Goal: Task Accomplishment & Management: Use online tool/utility

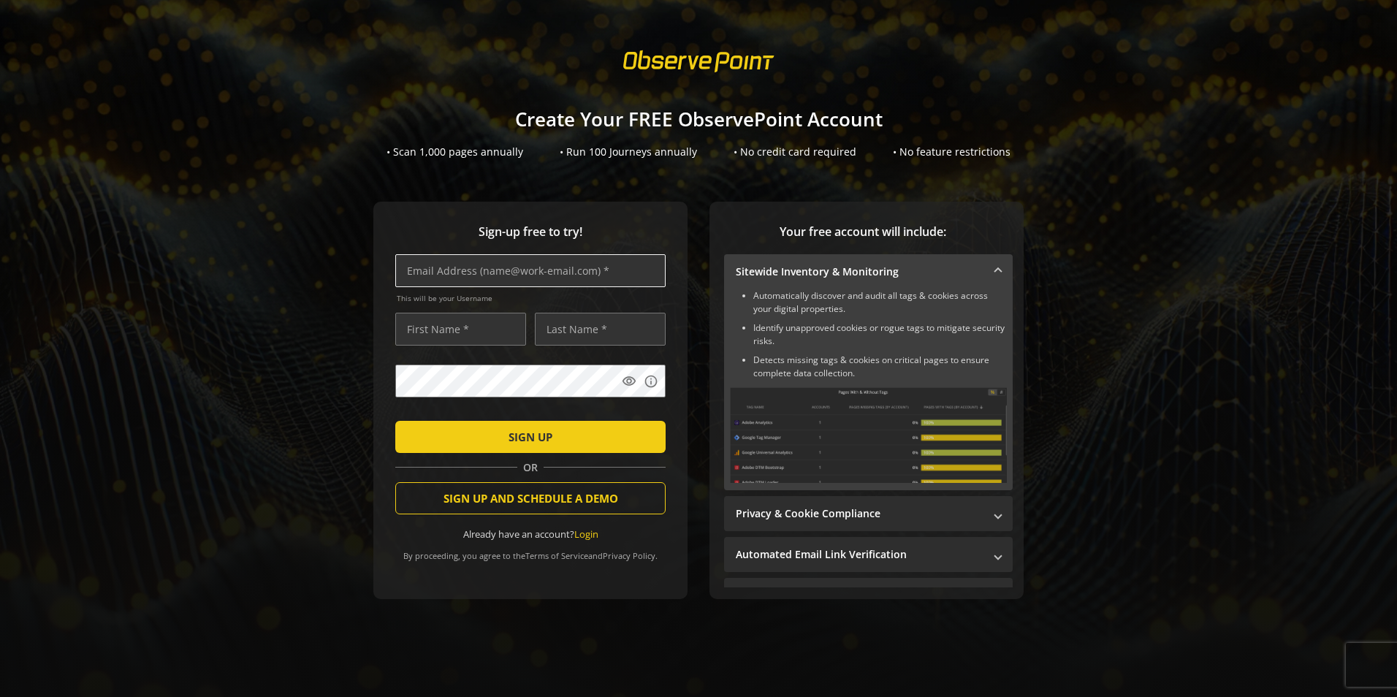
click at [458, 271] on input "text" at bounding box center [530, 270] width 270 height 33
type input "[PERSON_NAME][EMAIL_ADDRESS][DOMAIN_NAME]"
type input "[PERSON_NAME]"
click at [378, 389] on div "Sign-up free to try! [PERSON_NAME][EMAIL_ADDRESS][DOMAIN_NAME] This will be you…" at bounding box center [530, 400] width 314 height 397
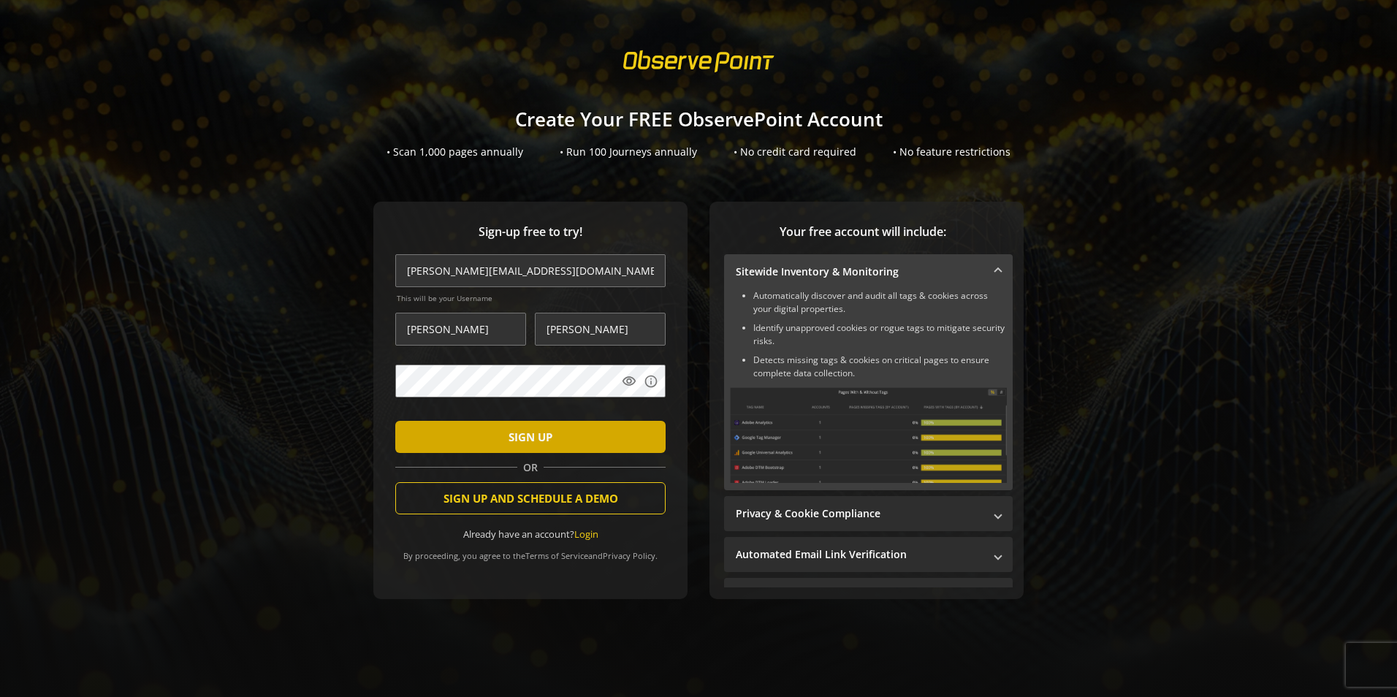
click at [578, 441] on span "submit" at bounding box center [530, 436] width 270 height 35
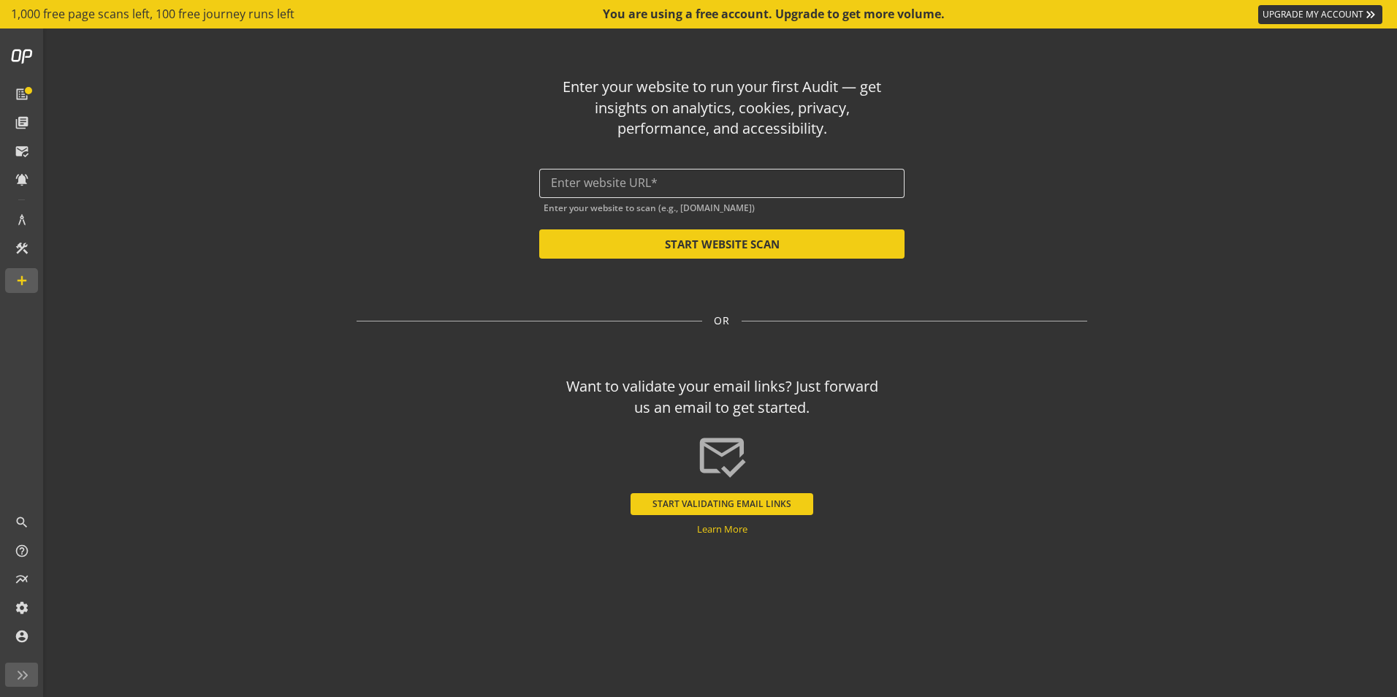
click at [619, 187] on input "text" at bounding box center [722, 183] width 342 height 14
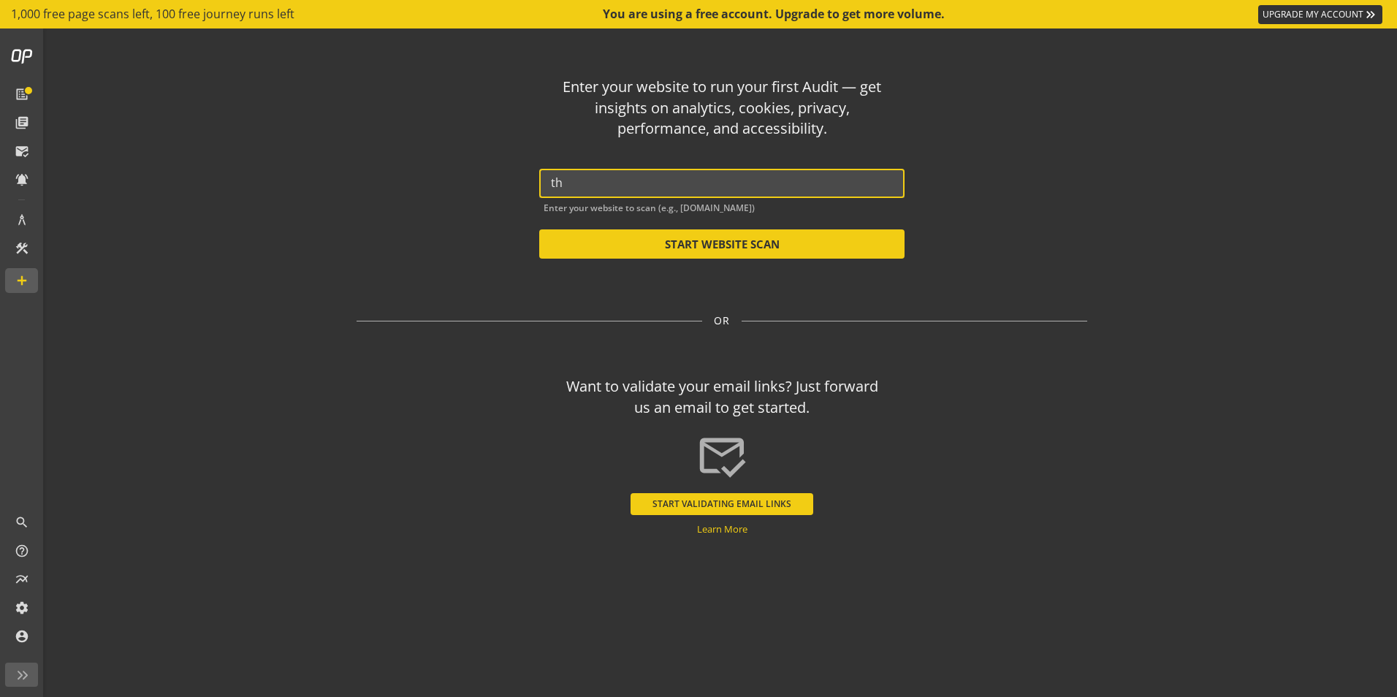
type input "t"
click at [646, 248] on button "START WEBSITE SCAN" at bounding box center [721, 243] width 365 height 29
type input "[URL][DOMAIN_NAME]"
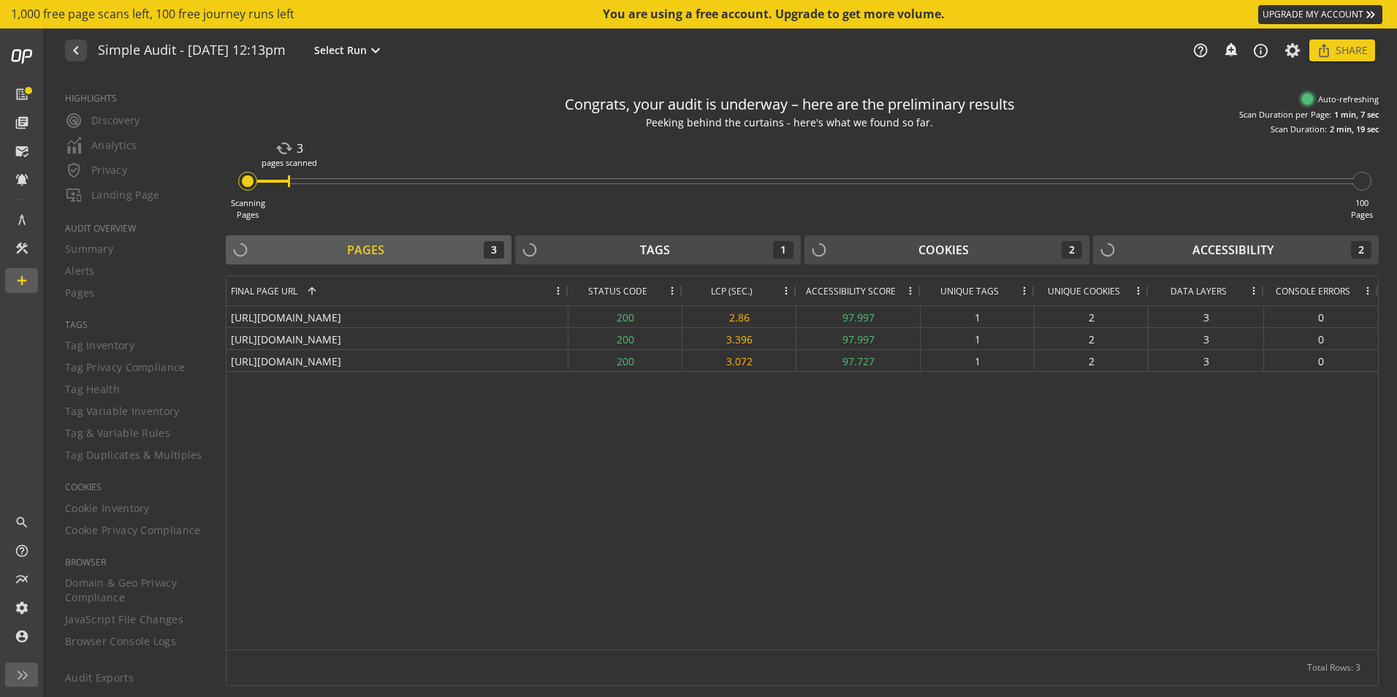
click at [475, 460] on div "[URL][DOMAIN_NAME] 200 2.86 97.997 1 2 3 0 [URL][DOMAIN_NAME] 200 3.396 97.997 …" at bounding box center [801, 477] width 1151 height 343
click at [556, 246] on div "Tags 1" at bounding box center [657, 250] width 271 height 18
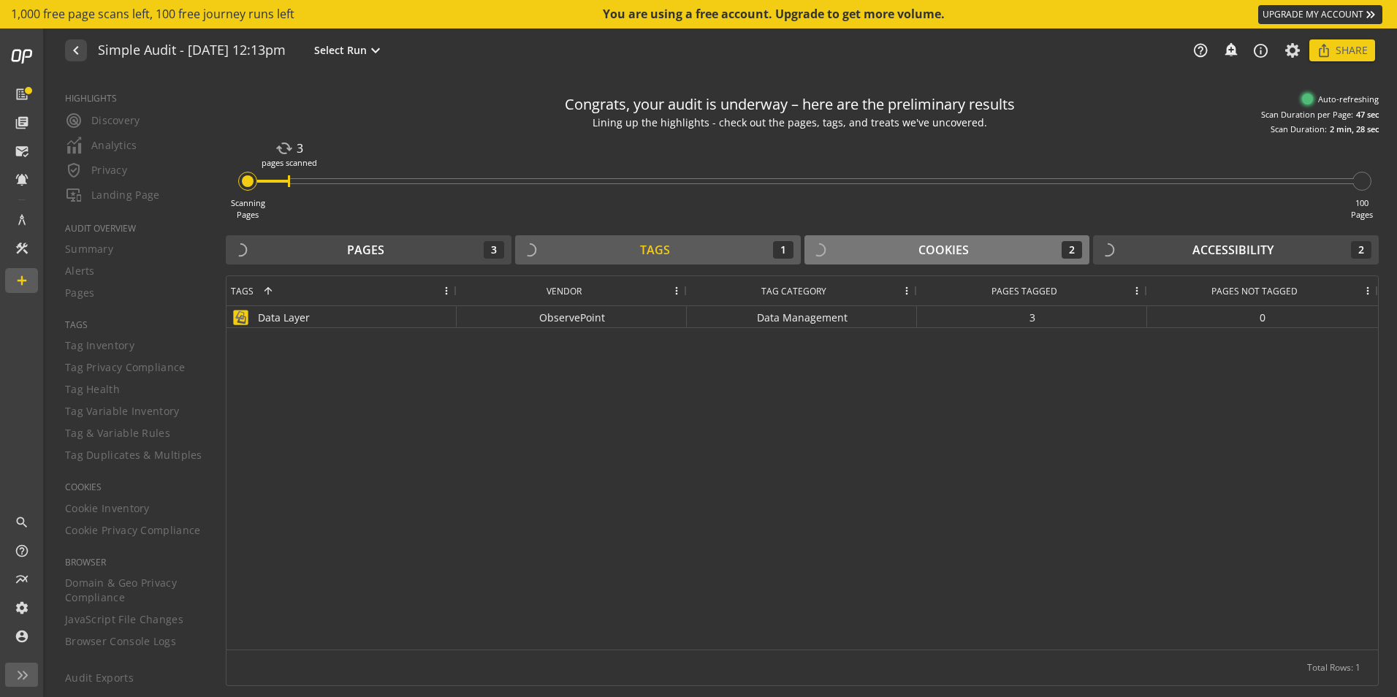
click at [947, 248] on div "Cookies" at bounding box center [943, 250] width 50 height 17
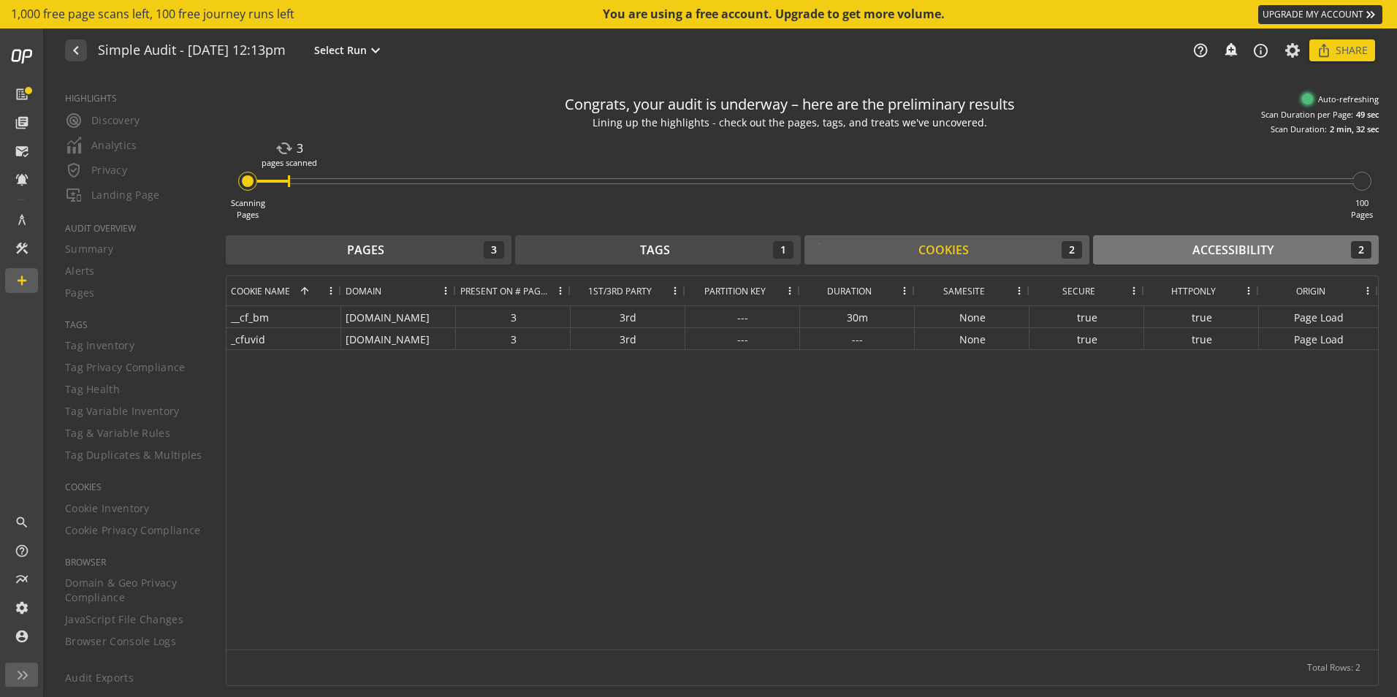
click at [1173, 248] on div "Accessibility 2" at bounding box center [1235, 250] width 271 height 18
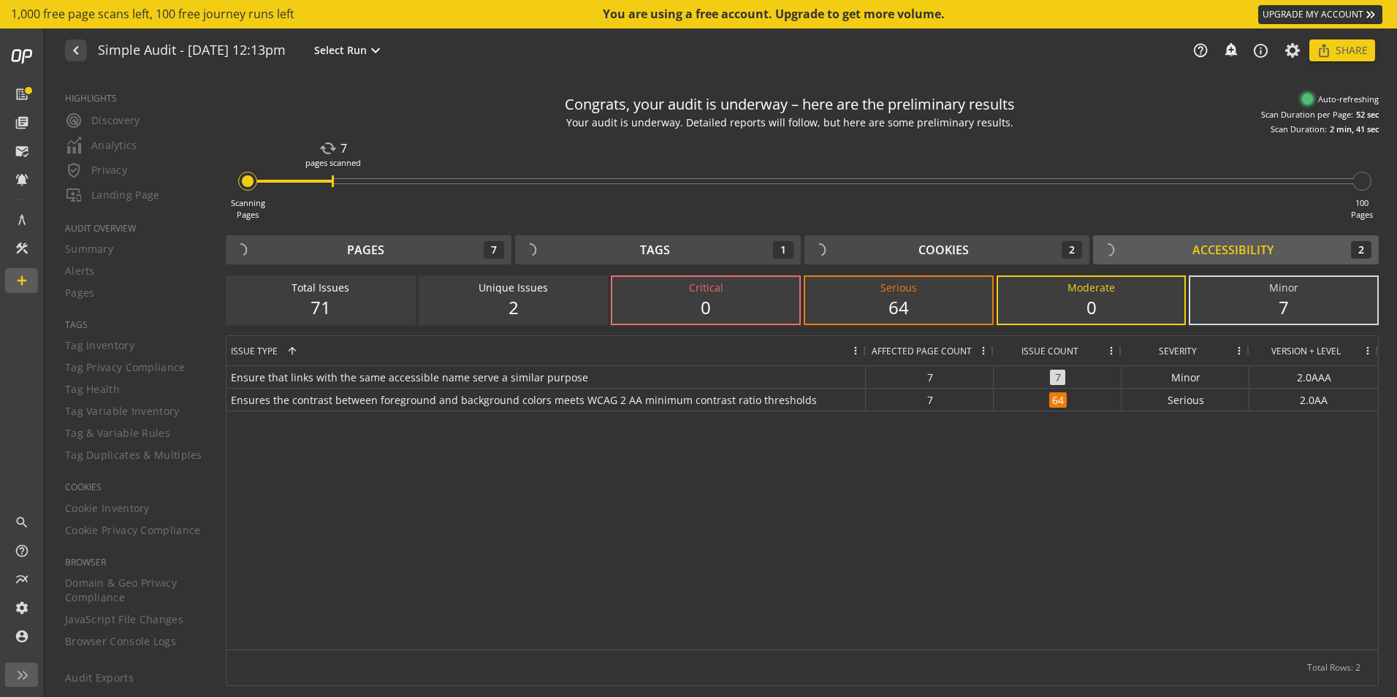
click at [367, 300] on div "71" at bounding box center [321, 307] width 158 height 25
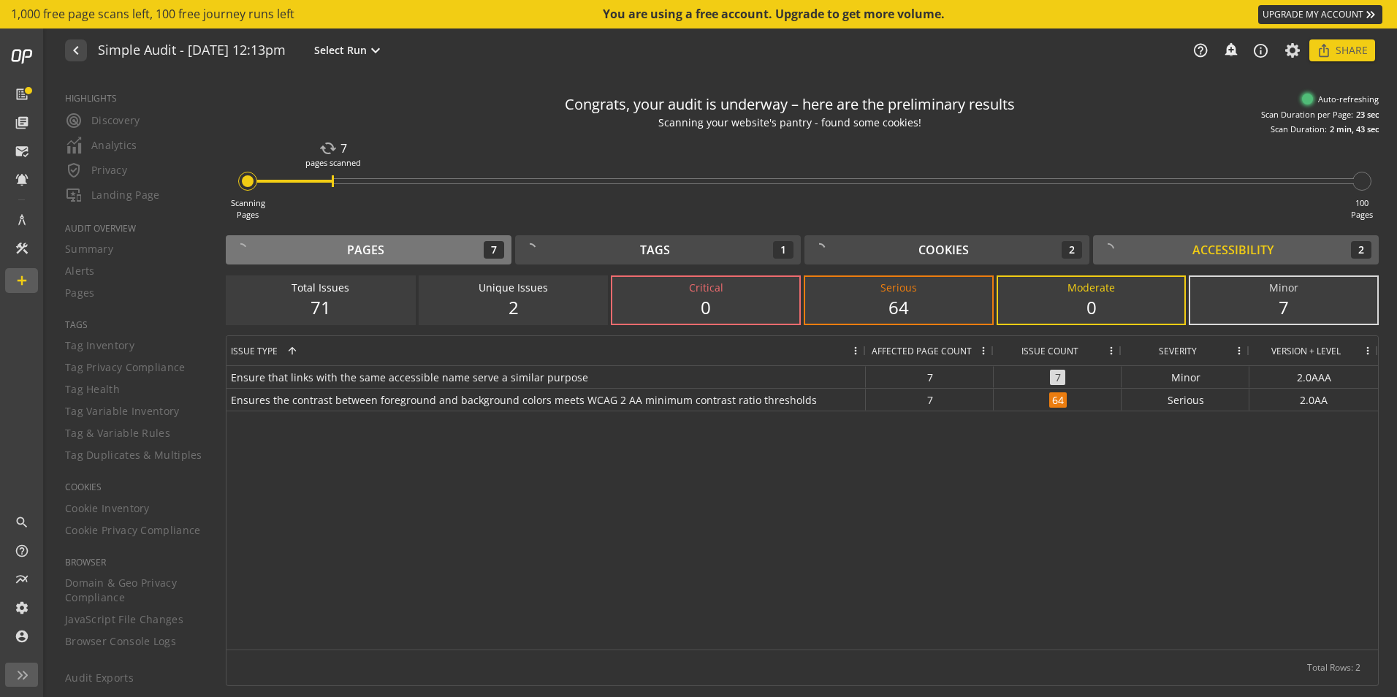
click at [394, 246] on div "Pages 7" at bounding box center [368, 250] width 271 height 18
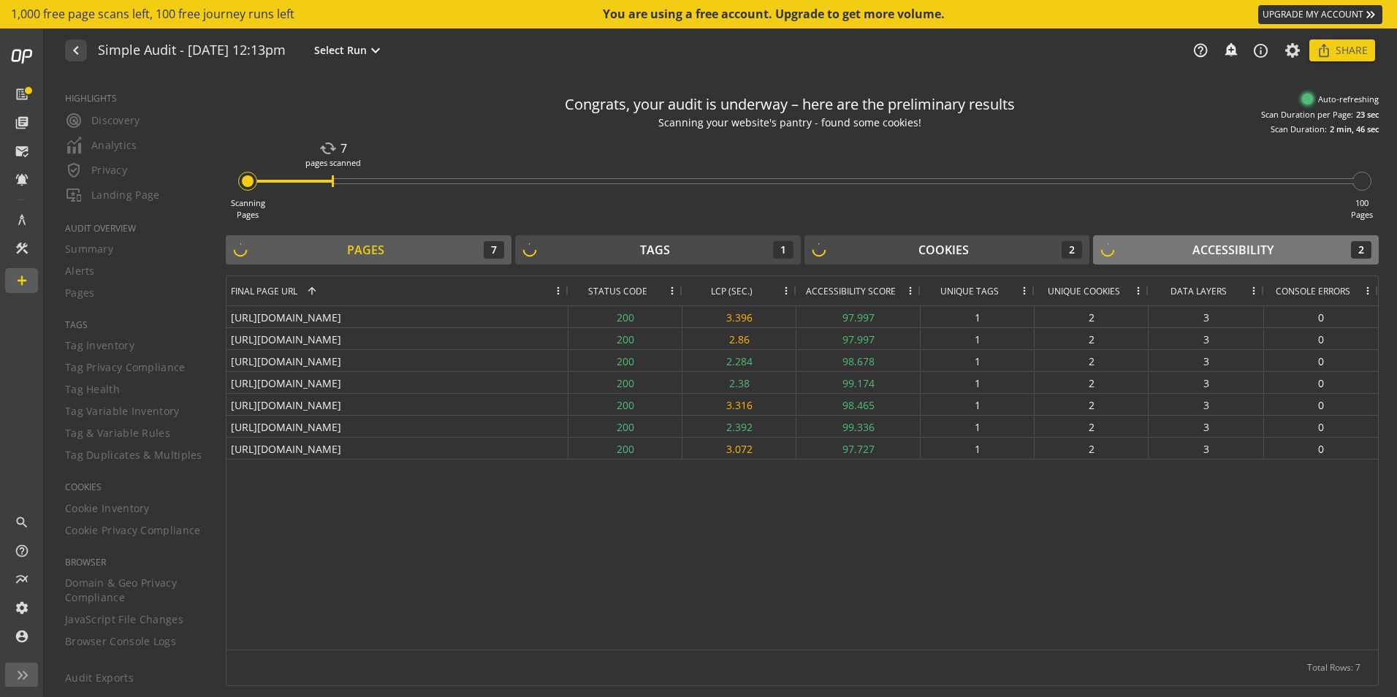
click at [1151, 245] on div "Accessibility 2" at bounding box center [1235, 250] width 271 height 18
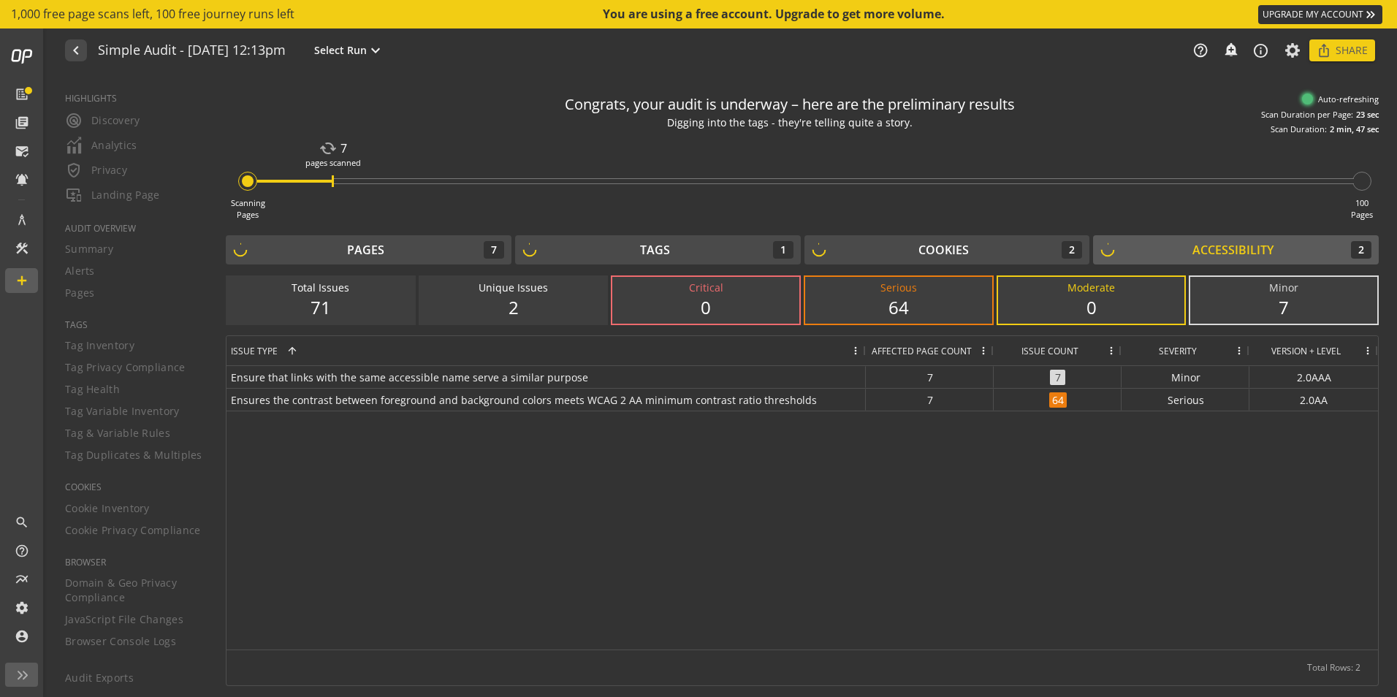
click at [866, 314] on div "64" at bounding box center [899, 307] width 158 height 25
click at [1104, 300] on div "0" at bounding box center [1091, 307] width 158 height 25
click at [1240, 303] on div "7" at bounding box center [1283, 307] width 158 height 25
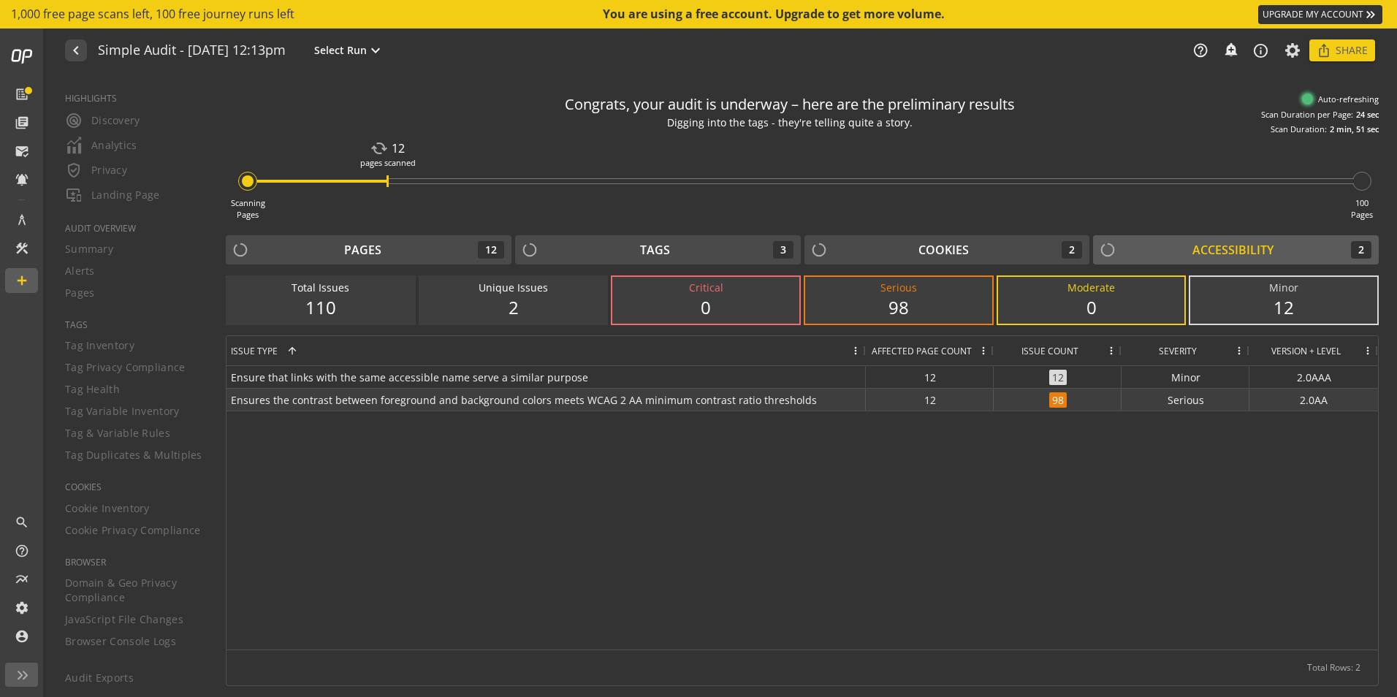
click at [750, 400] on span "Ensures the contrast between foreground and background colors meets WCAG 2 AA m…" at bounding box center [546, 399] width 630 height 21
click at [1053, 399] on span "98" at bounding box center [1058, 399] width 18 height 15
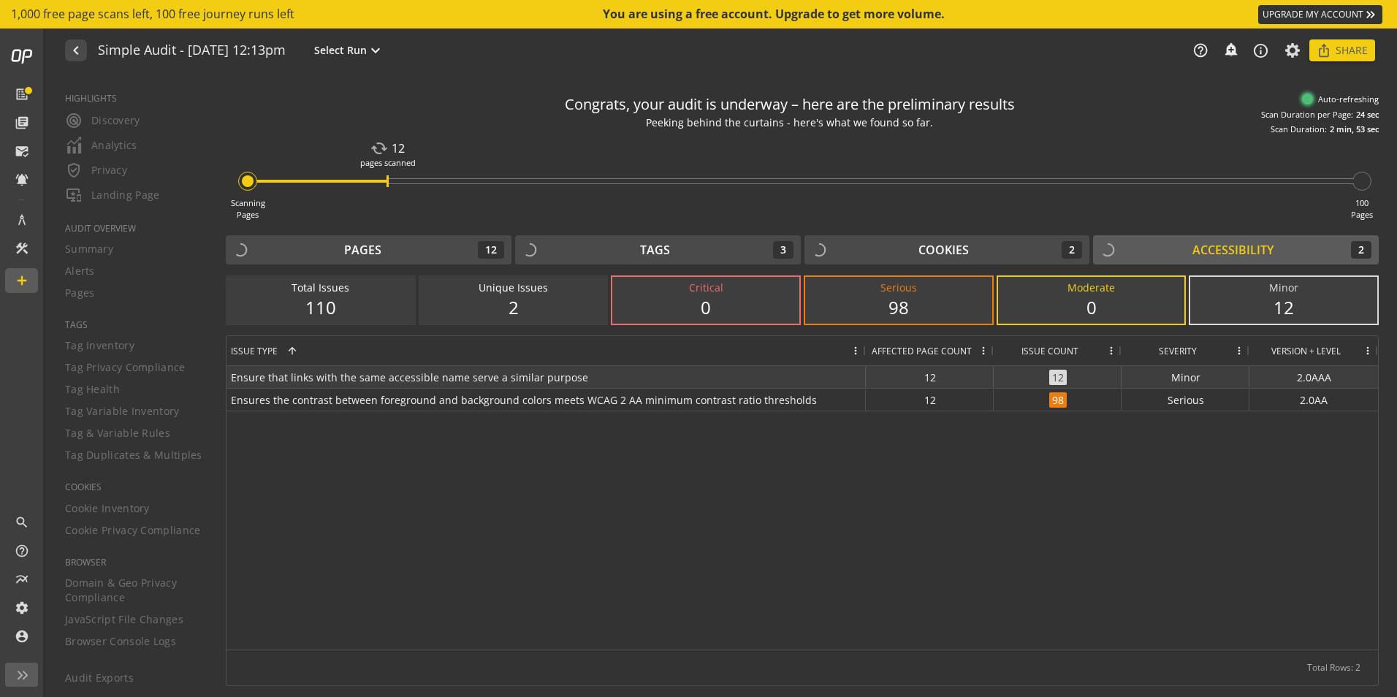
click at [1058, 378] on span "12" at bounding box center [1058, 377] width 18 height 15
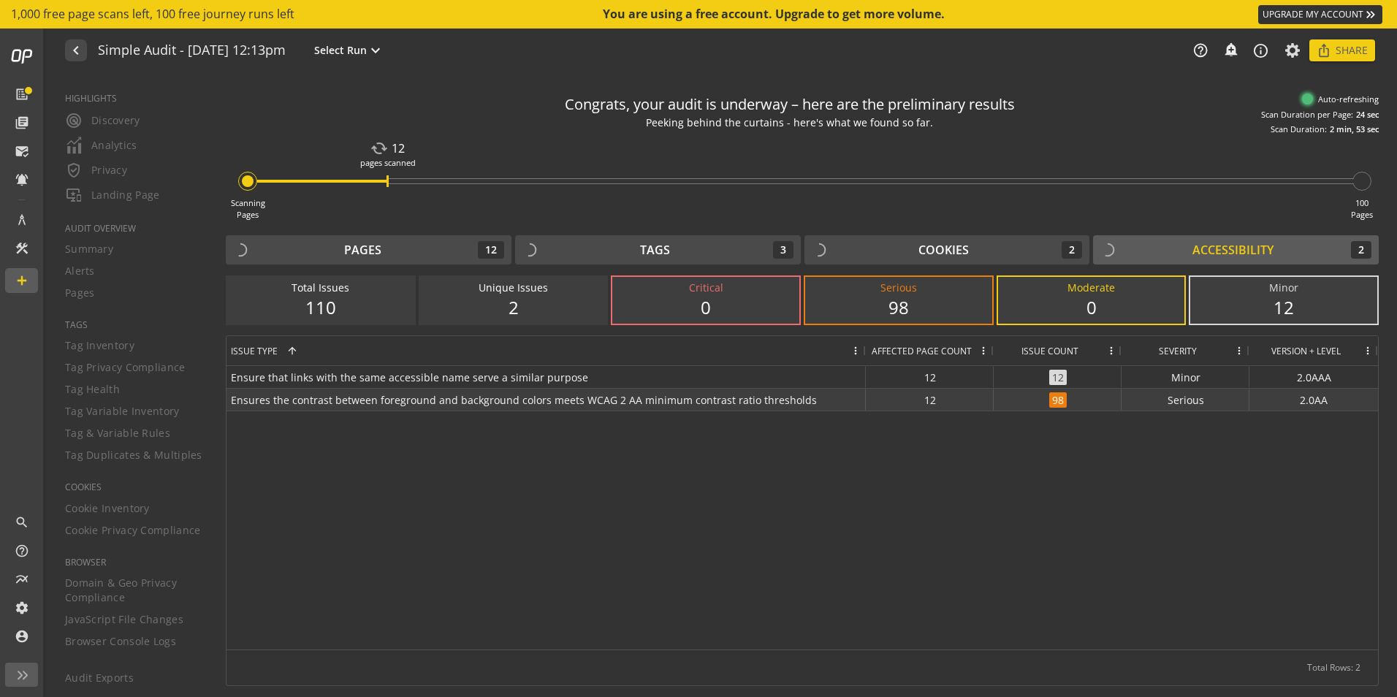
click at [1059, 397] on span "98" at bounding box center [1058, 399] width 18 height 15
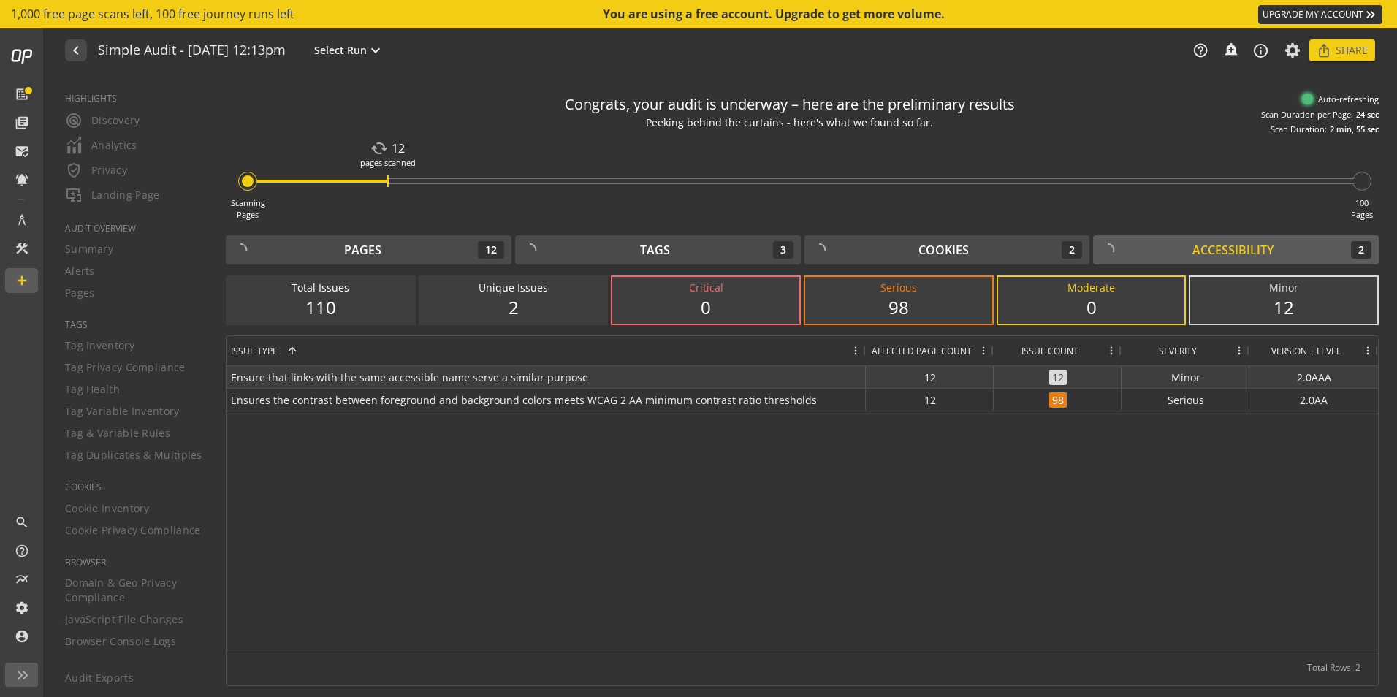
click at [612, 374] on span "Ensure that links with the same accessible name serve a similar purpose" at bounding box center [546, 377] width 630 height 21
click at [1251, 311] on div "12" at bounding box center [1283, 307] width 158 height 25
click at [393, 318] on div "110" at bounding box center [321, 307] width 158 height 25
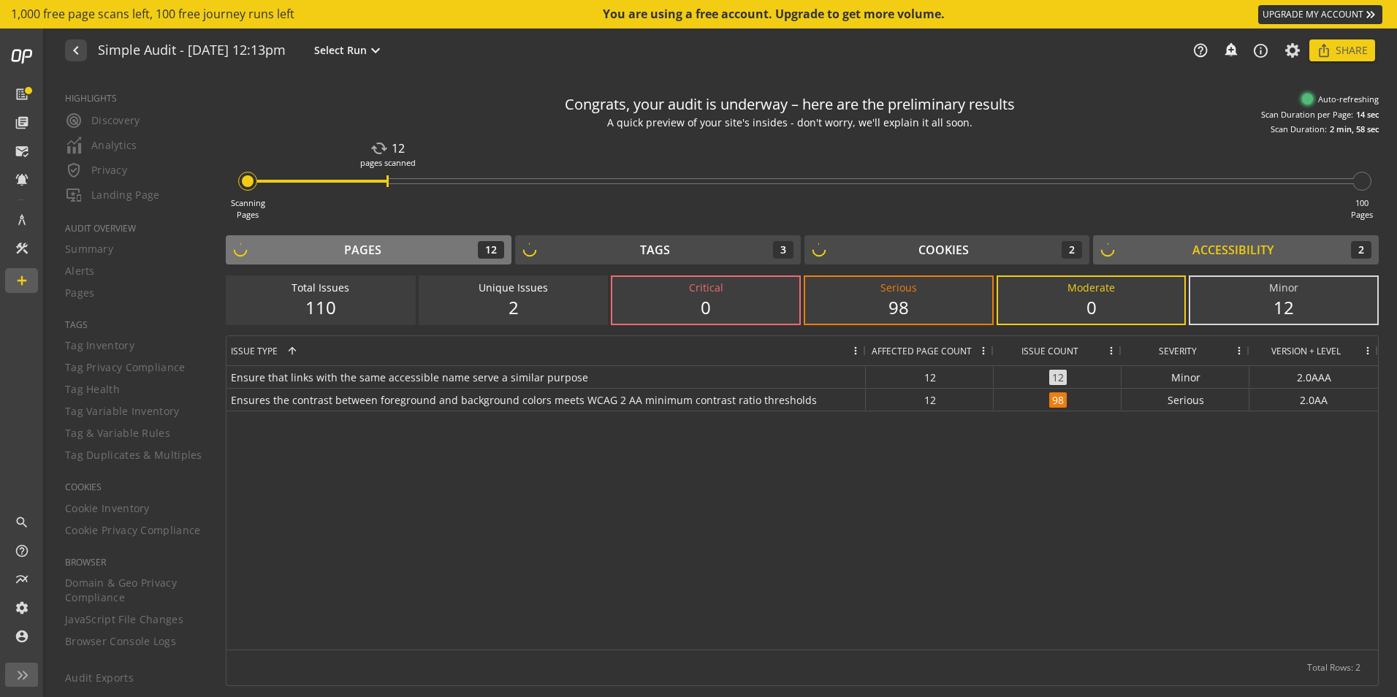
click at [397, 249] on div "Pages 12" at bounding box center [368, 250] width 271 height 18
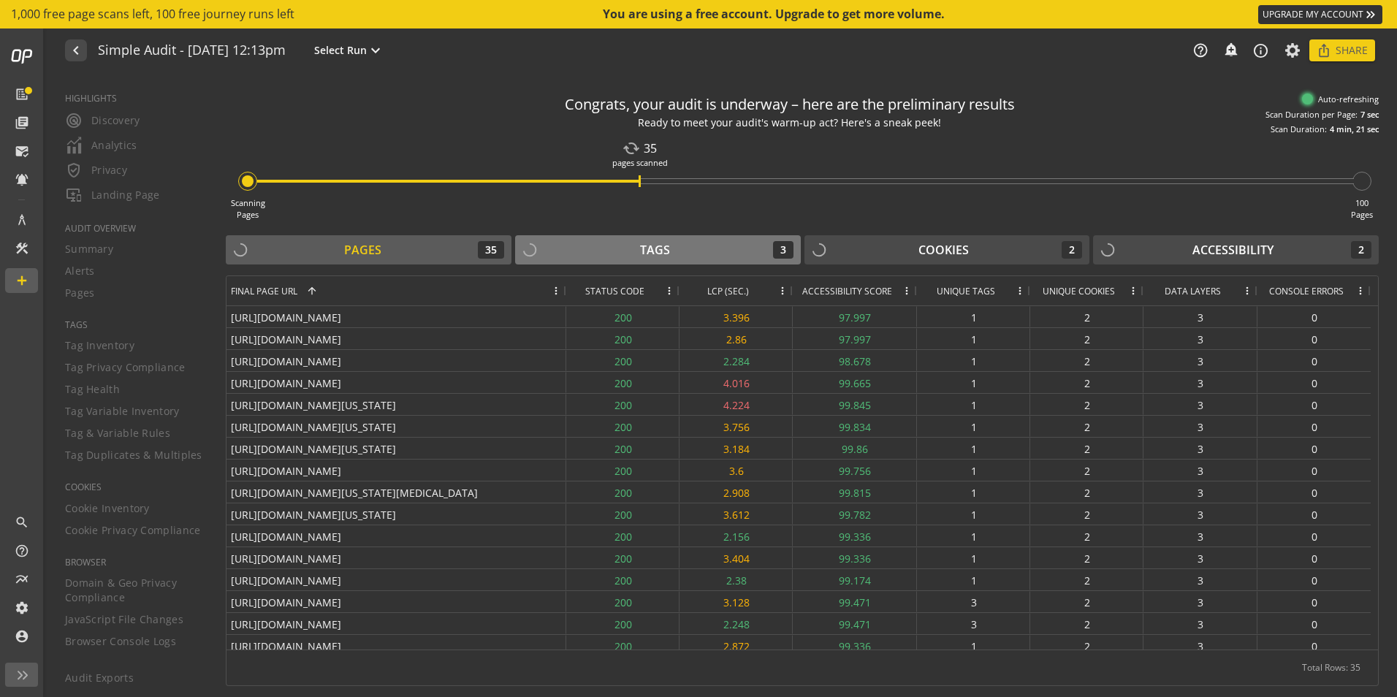
click at [637, 239] on button "Tags 3" at bounding box center [658, 249] width 286 height 29
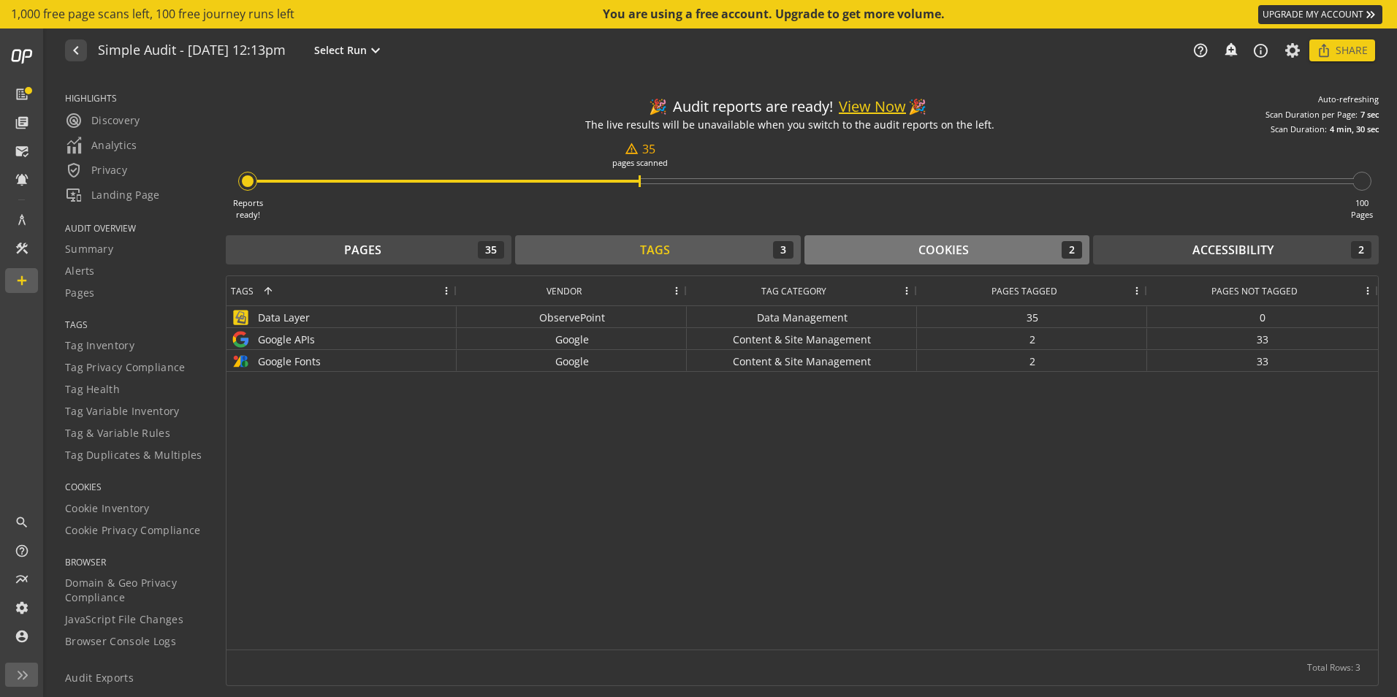
click at [923, 249] on div "Cookies" at bounding box center [943, 250] width 50 height 17
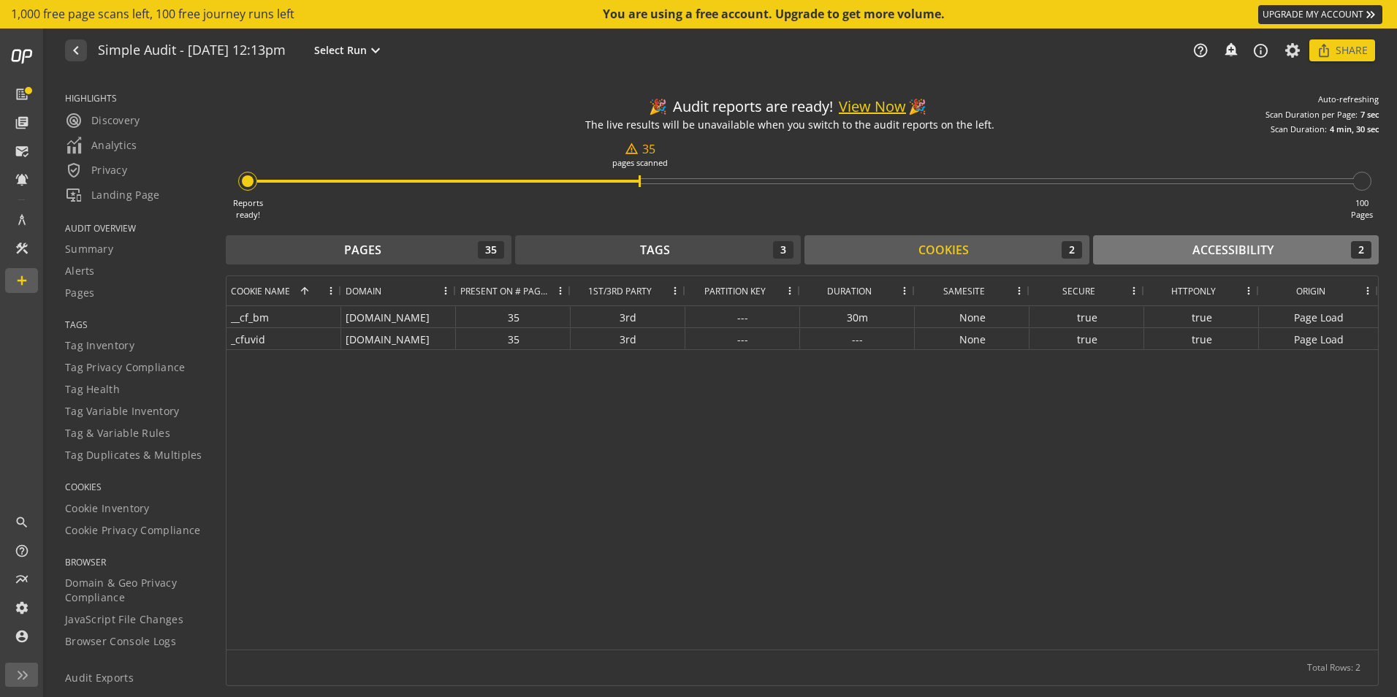
click at [1184, 241] on div "Accessibility 2" at bounding box center [1235, 250] width 271 height 18
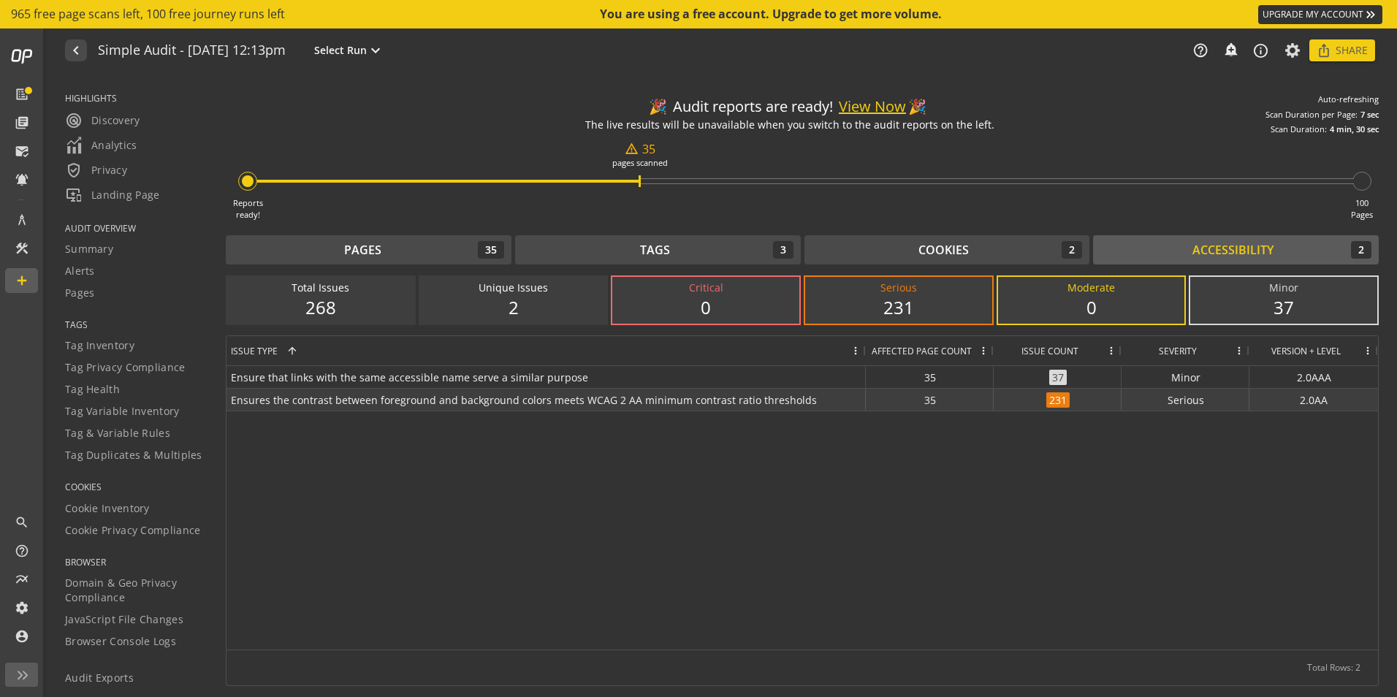
click at [814, 407] on span "Ensures the contrast between foreground and background colors meets WCAG 2 AA m…" at bounding box center [546, 399] width 630 height 21
click at [813, 397] on span "Ensures the contrast between foreground and background colors meets WCAG 2 AA m…" at bounding box center [546, 399] width 630 height 21
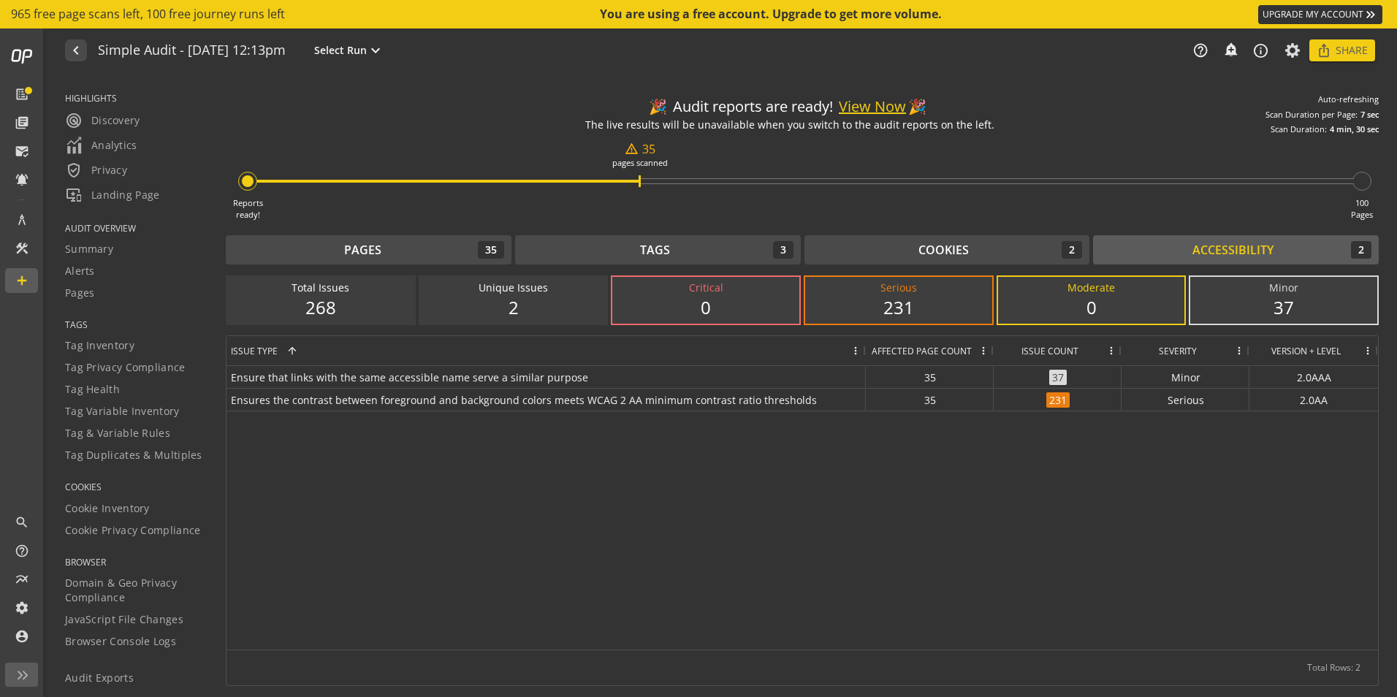
click at [871, 108] on button "View Now" at bounding box center [872, 106] width 67 height 21
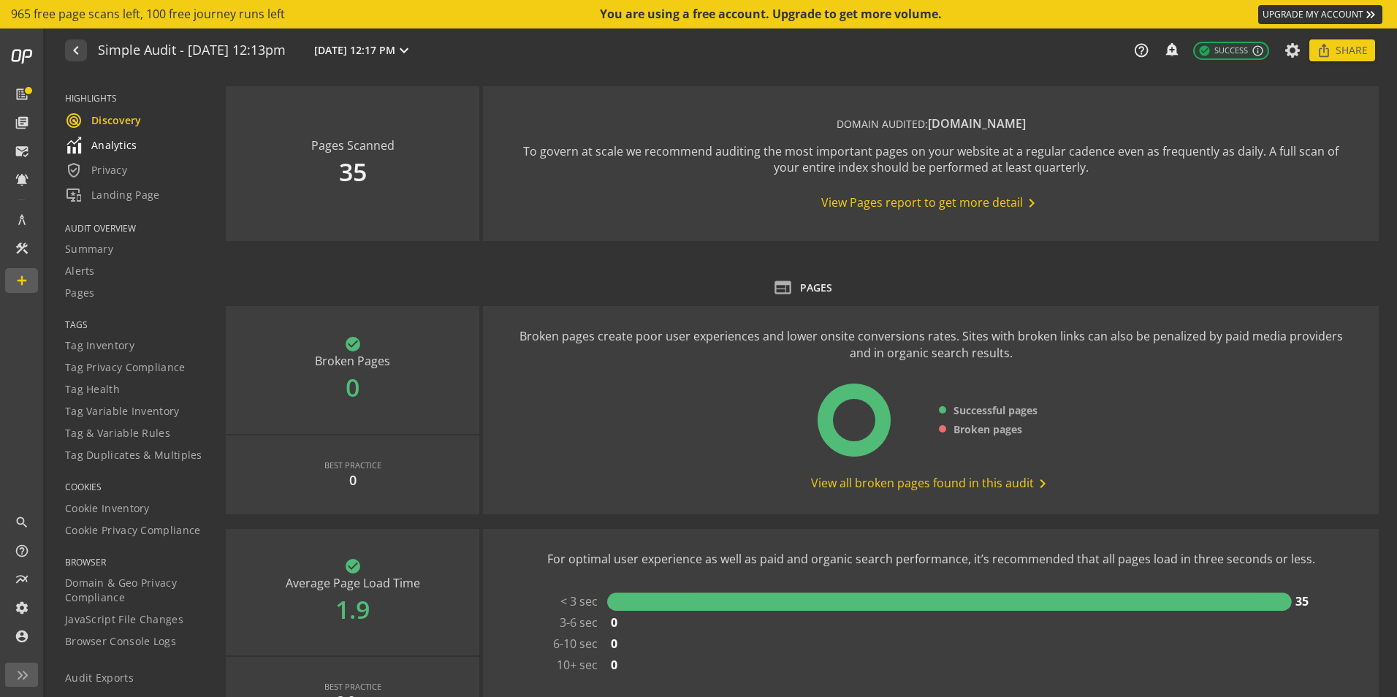
click at [137, 148] on div "Analytics" at bounding box center [136, 146] width 142 height 18
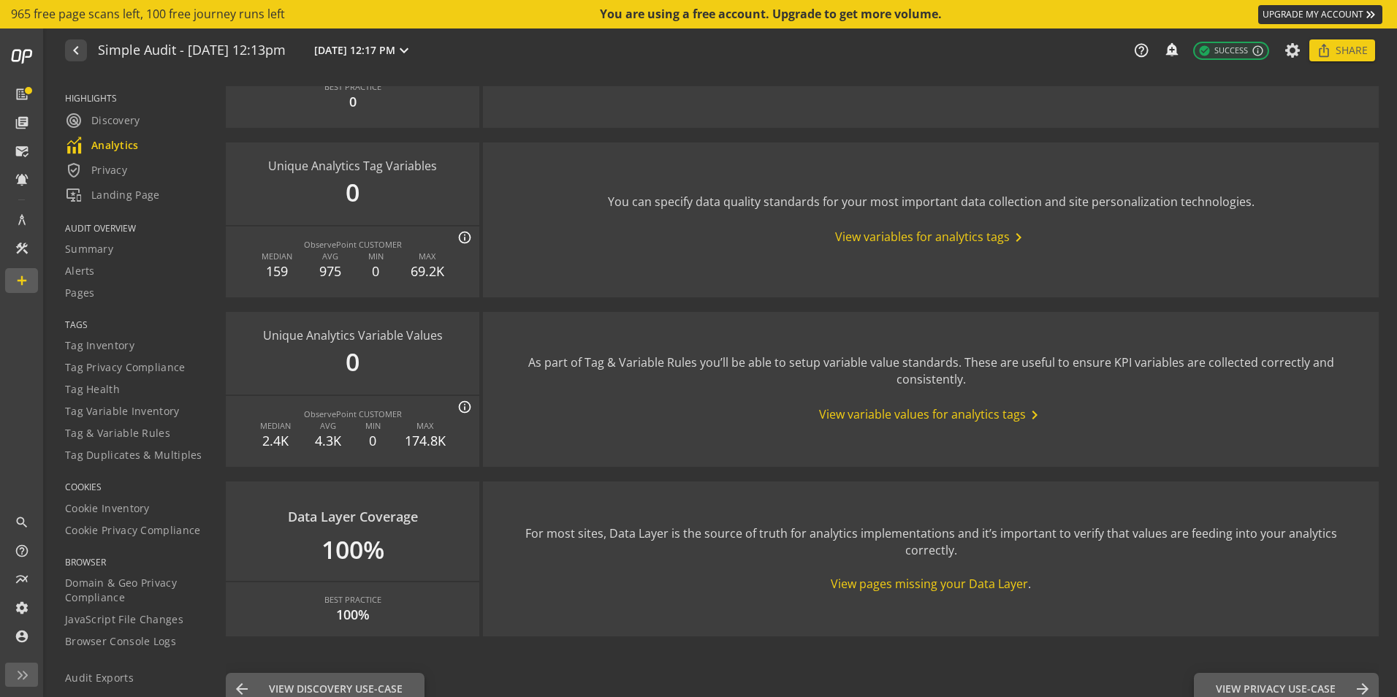
scroll to position [1571, 0]
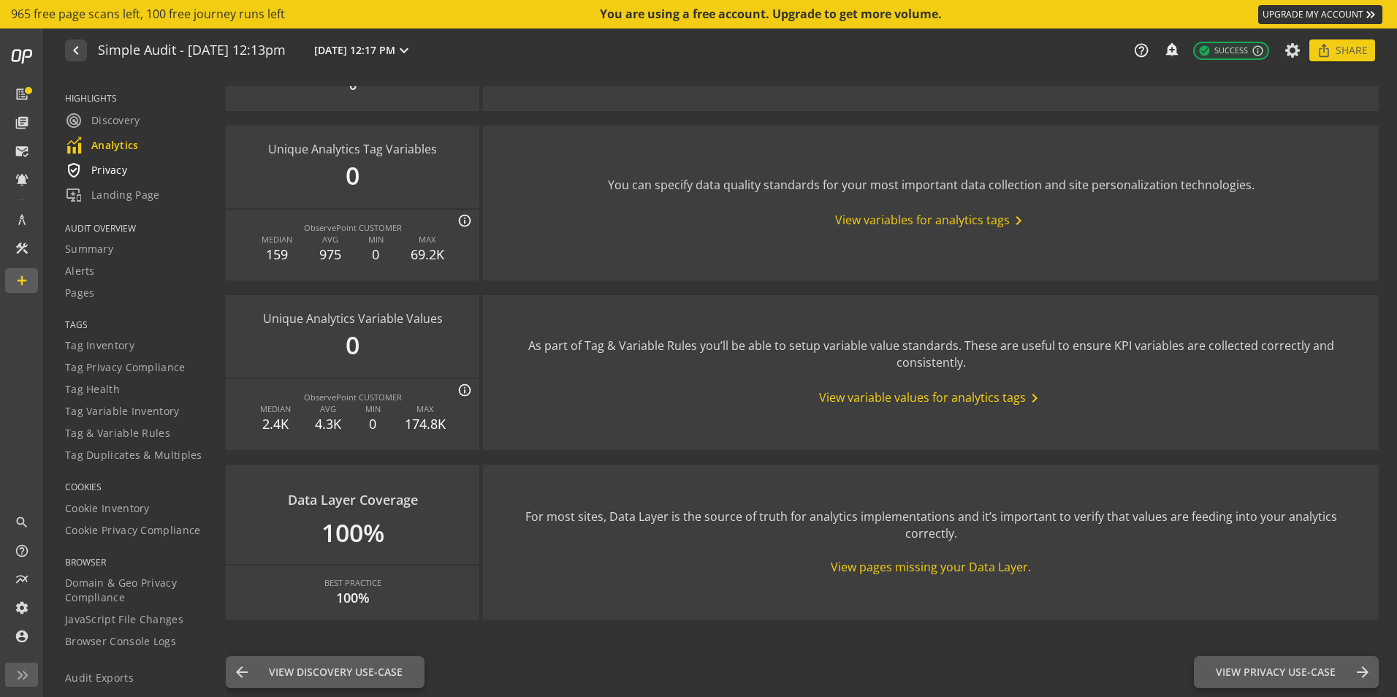
click at [114, 174] on span "verified_user Privacy" at bounding box center [96, 170] width 62 height 18
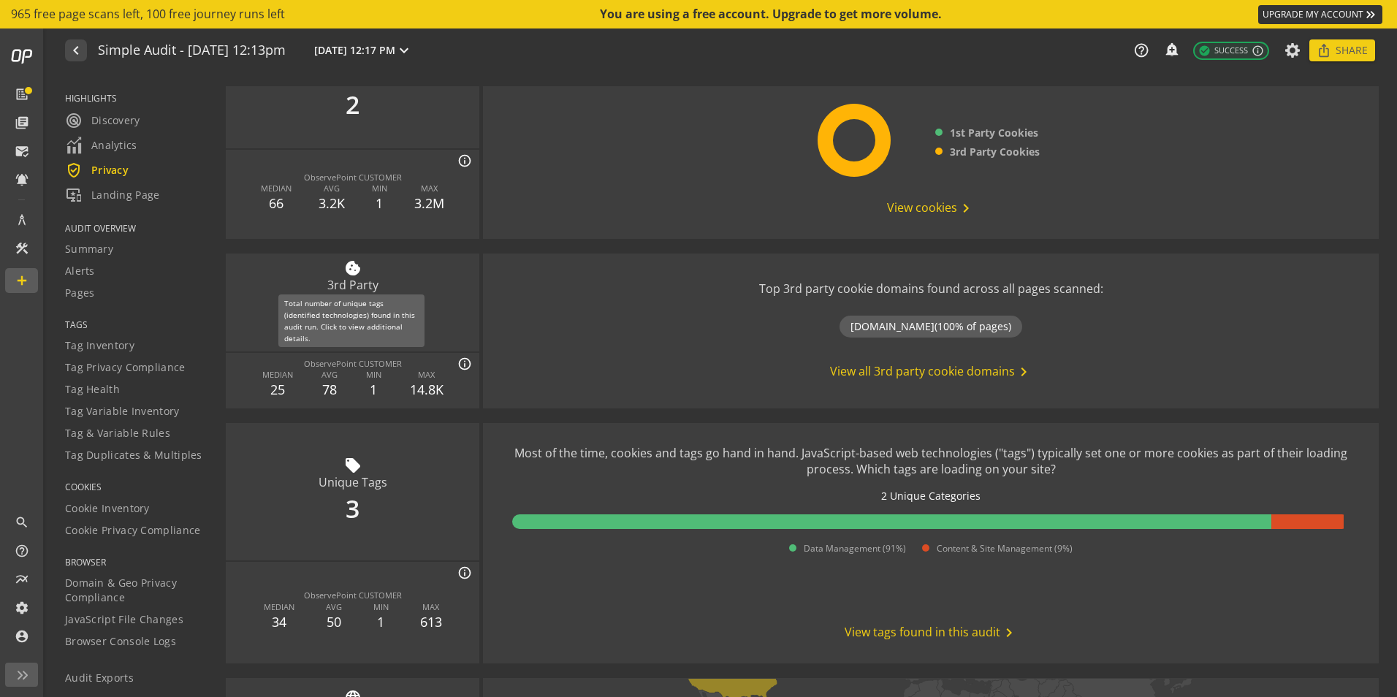
scroll to position [511, 0]
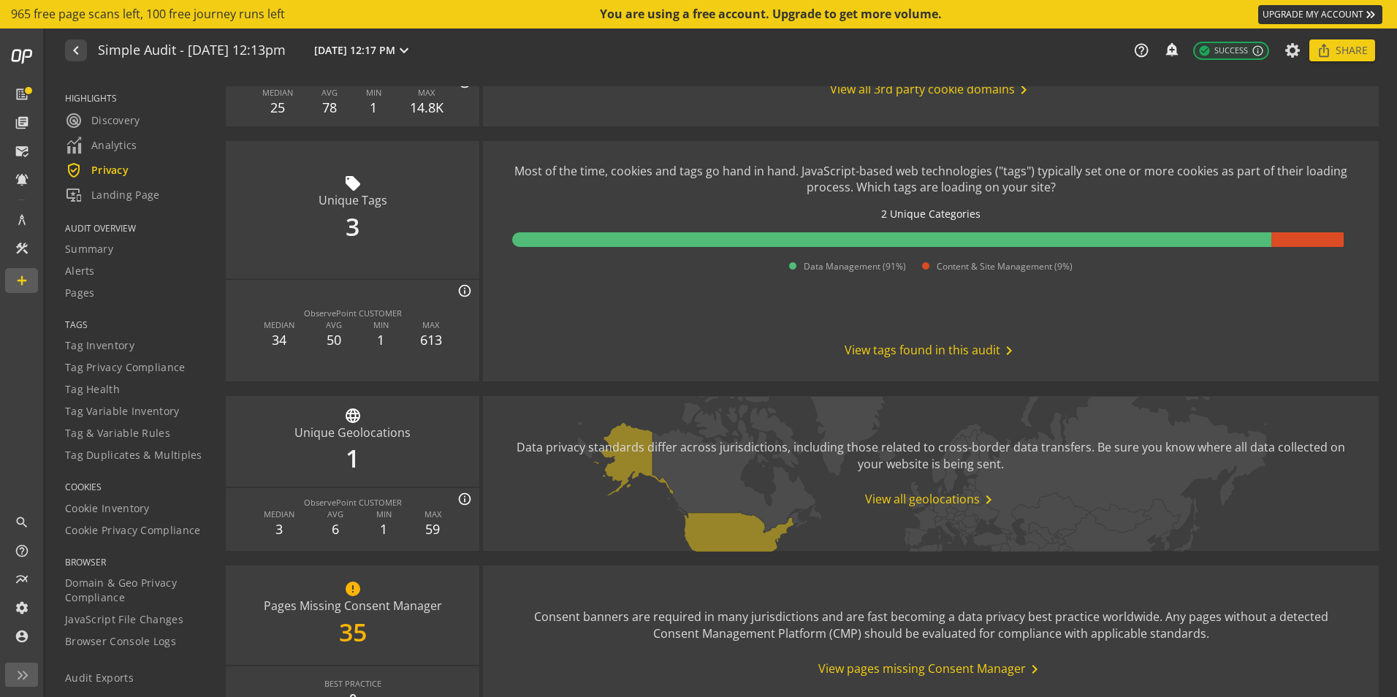
click at [1317, 237] on rect at bounding box center [1307, 239] width 72 height 15
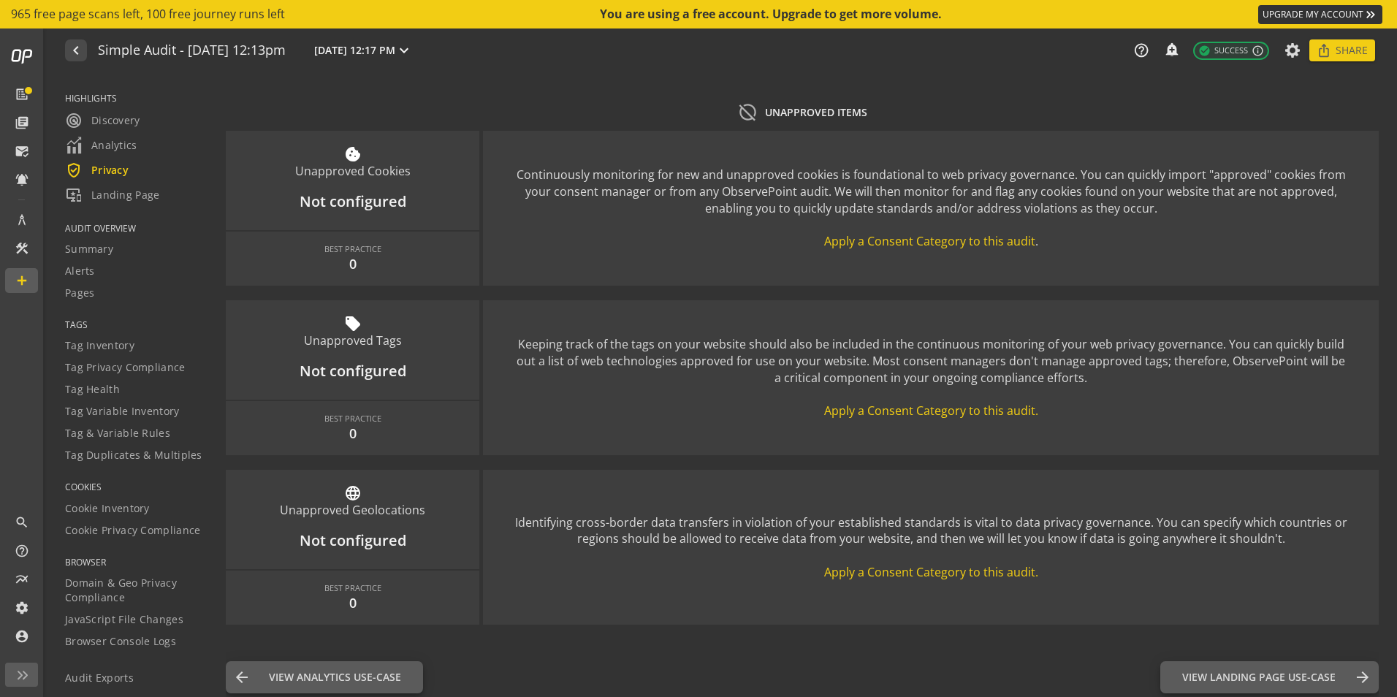
scroll to position [1849, 0]
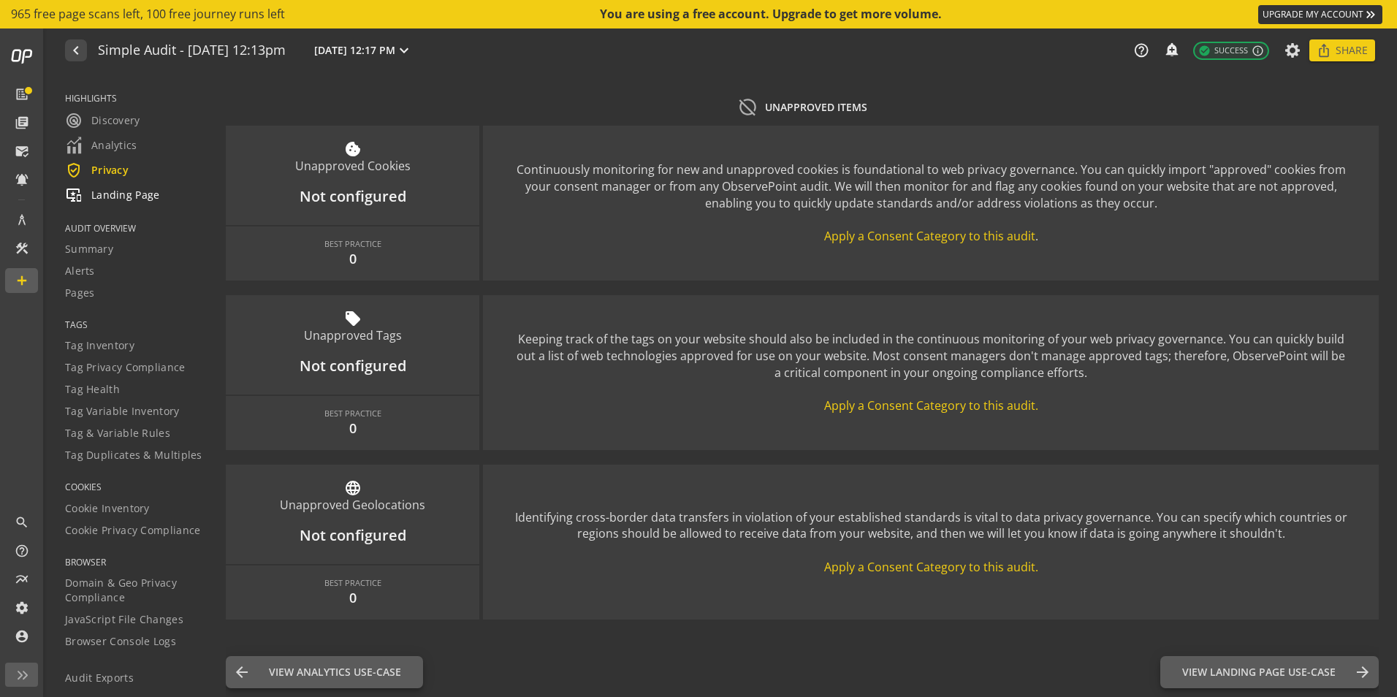
click at [121, 194] on span "important_devices Landing Page" at bounding box center [112, 195] width 95 height 18
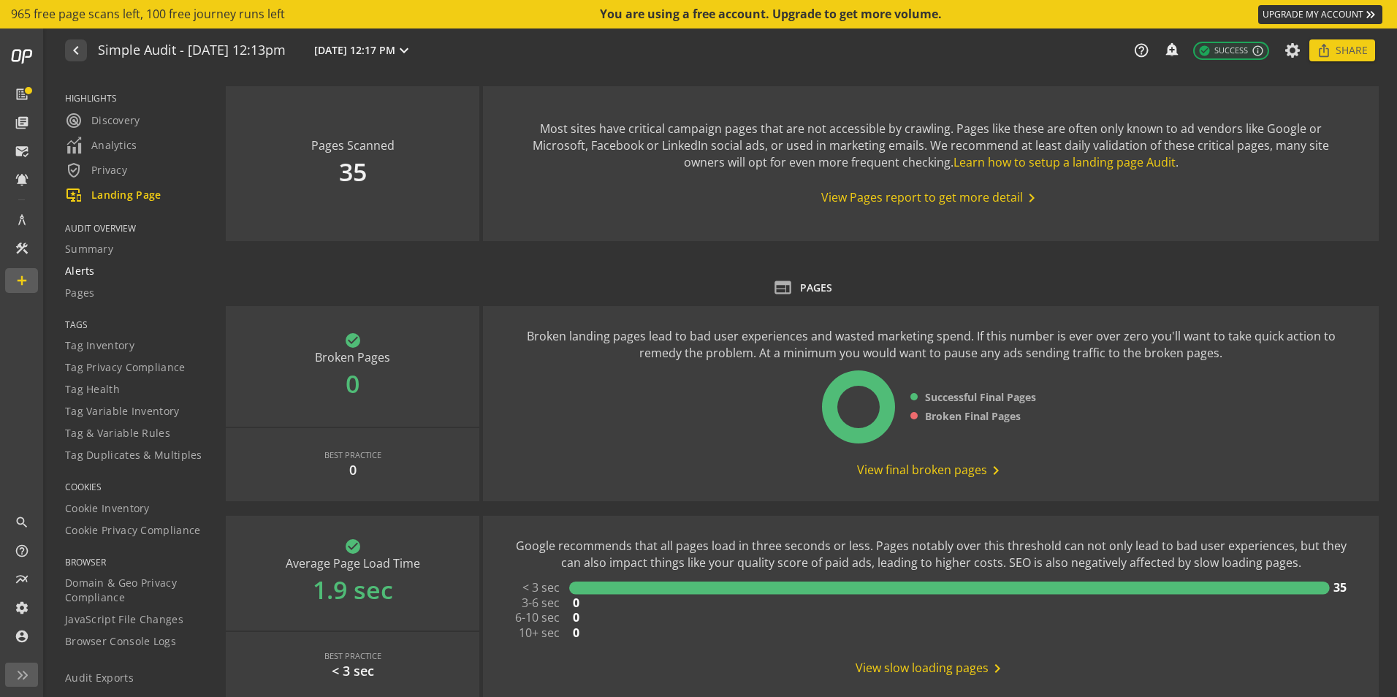
click at [88, 269] on span "Alerts" at bounding box center [80, 271] width 30 height 15
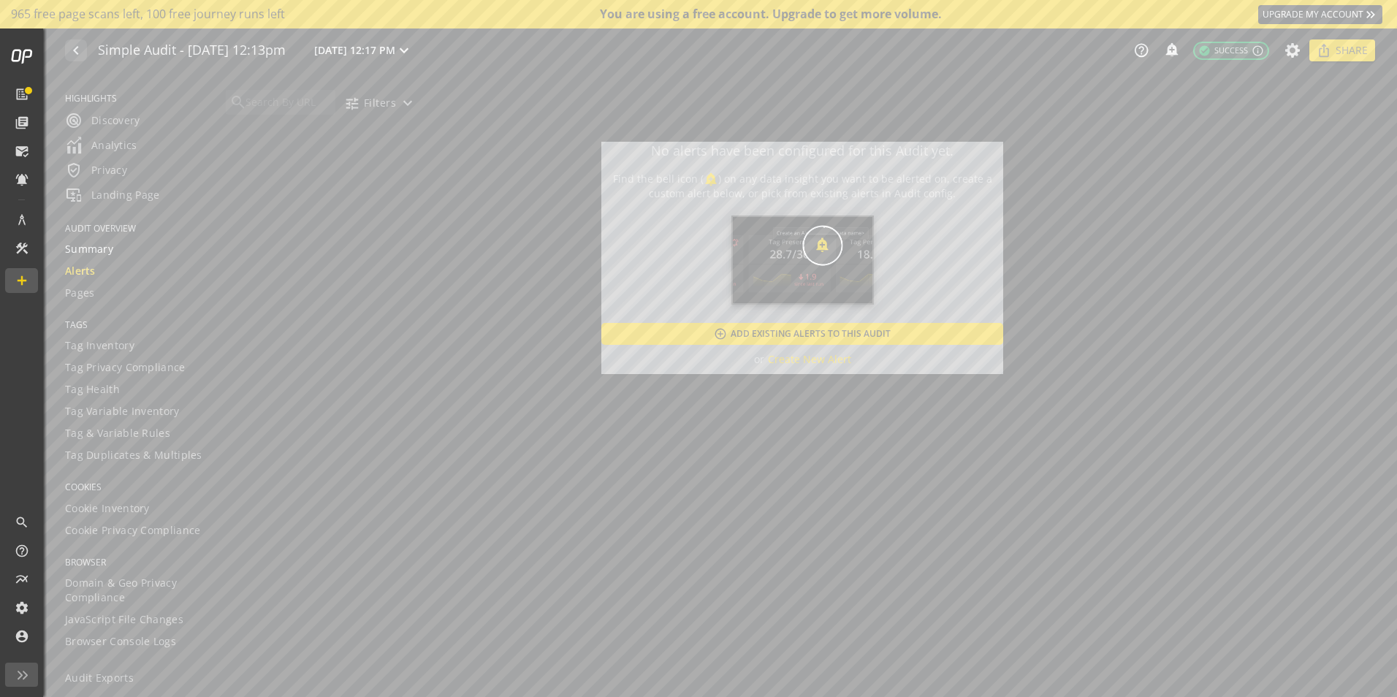
click at [91, 253] on span "Summary" at bounding box center [89, 249] width 48 height 15
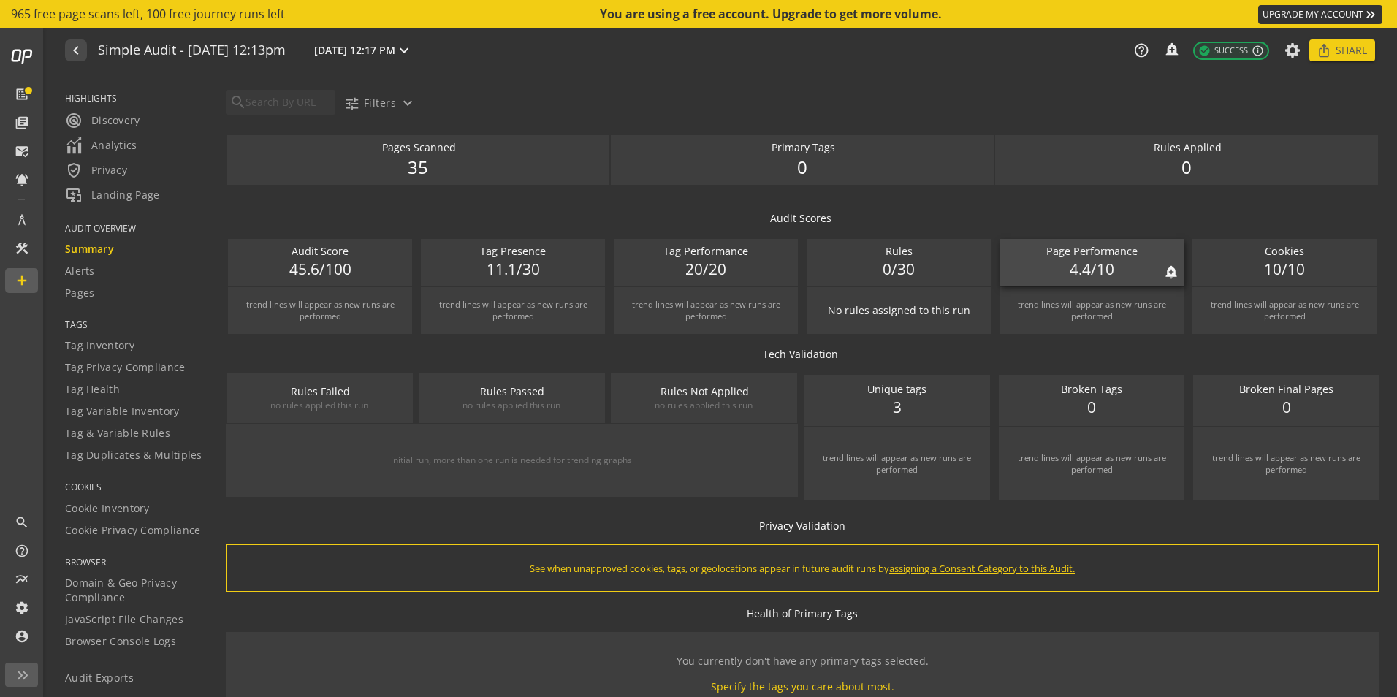
click at [1101, 270] on span "4.4/10" at bounding box center [1091, 270] width 45 height 22
click at [299, 275] on span "45.6/100" at bounding box center [320, 270] width 62 height 22
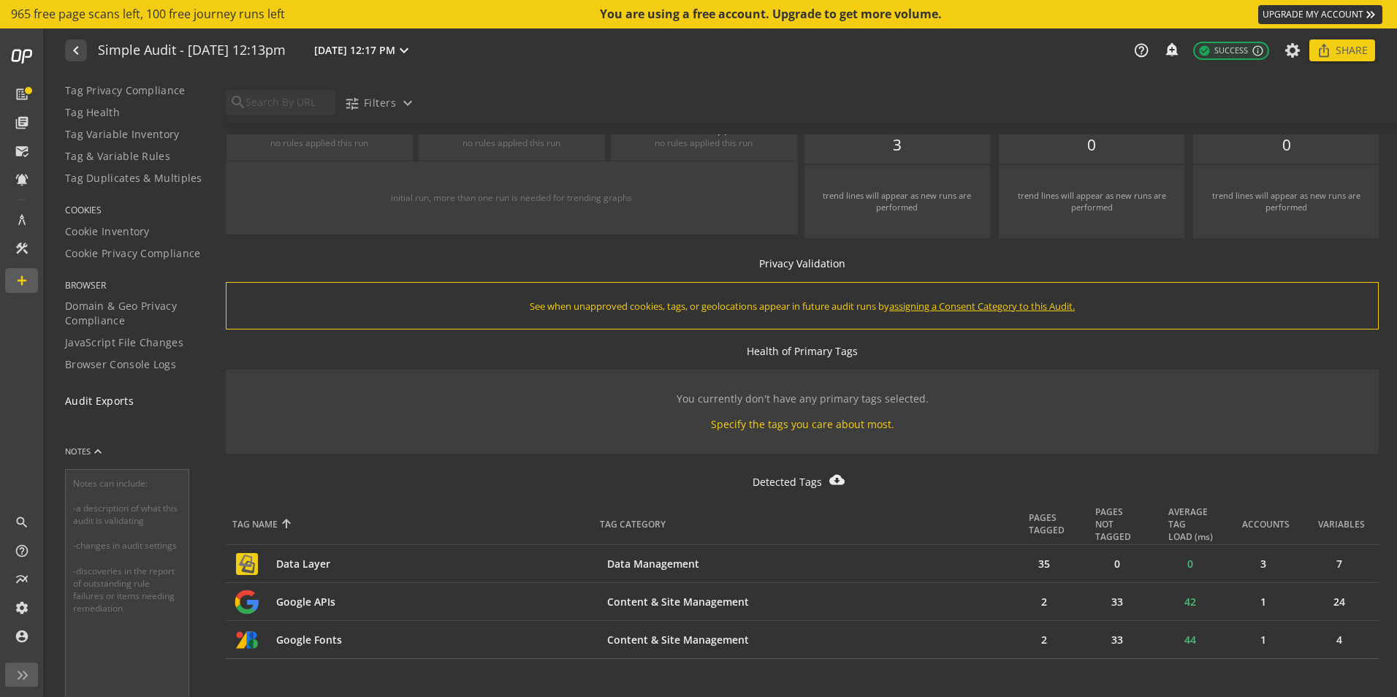
scroll to position [291, 0]
click at [114, 377] on link "Audit Exports" at bounding box center [136, 386] width 142 height 22
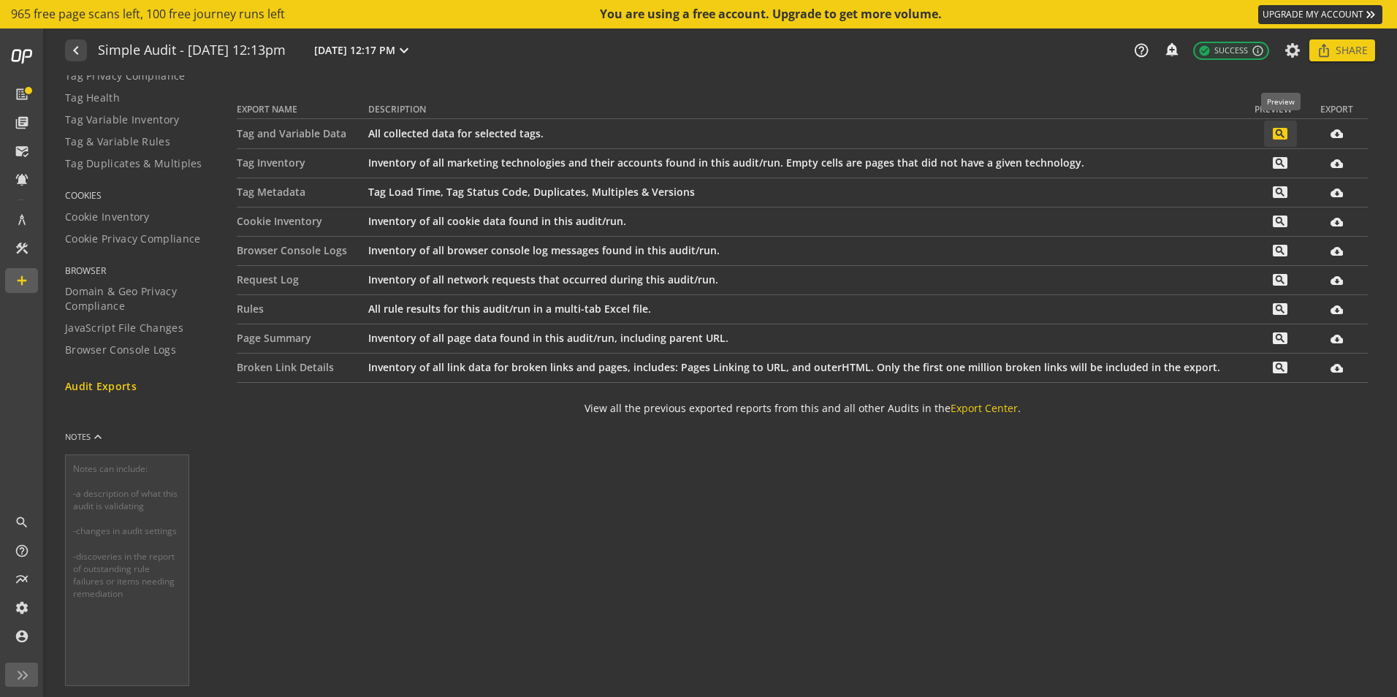
click at [1280, 130] on mat-icon "search" at bounding box center [1279, 134] width 15 height 12
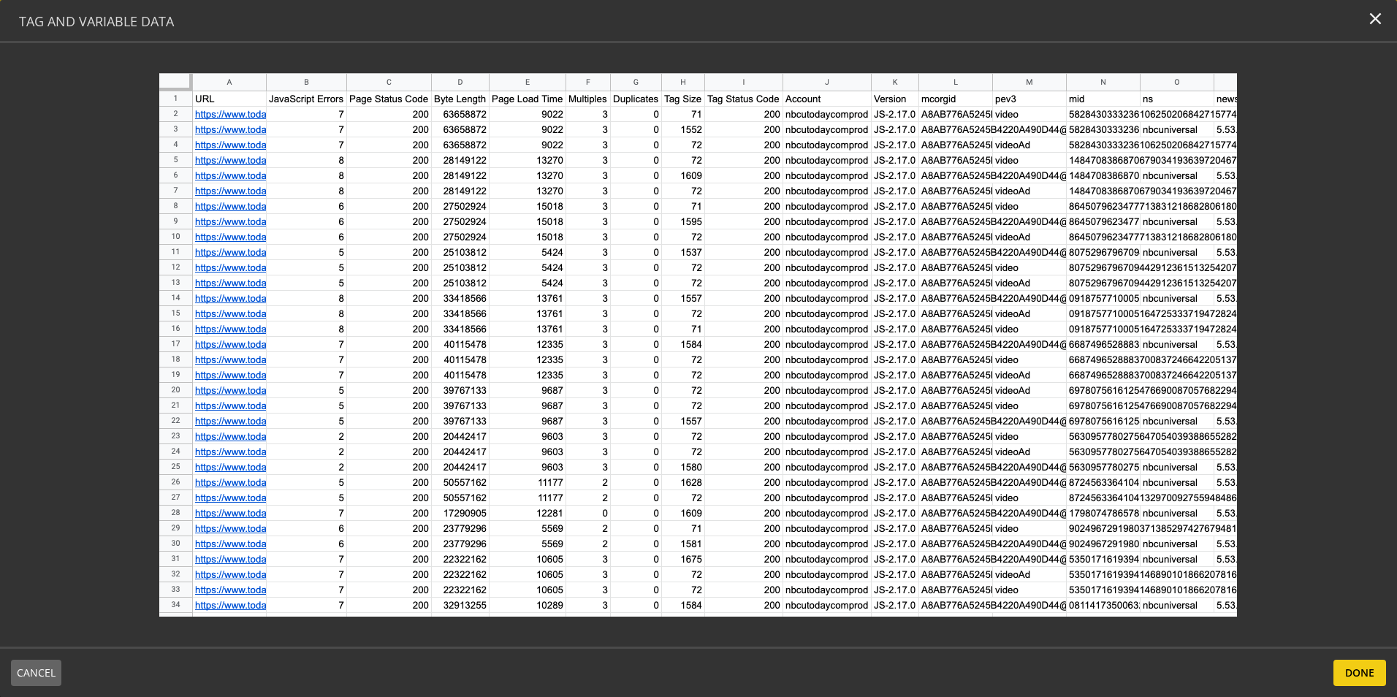
drag, startPoint x: 42, startPoint y: 676, endPoint x: 79, endPoint y: 672, distance: 36.7
click at [42, 676] on span "CANCEL" at bounding box center [36, 673] width 39 height 26
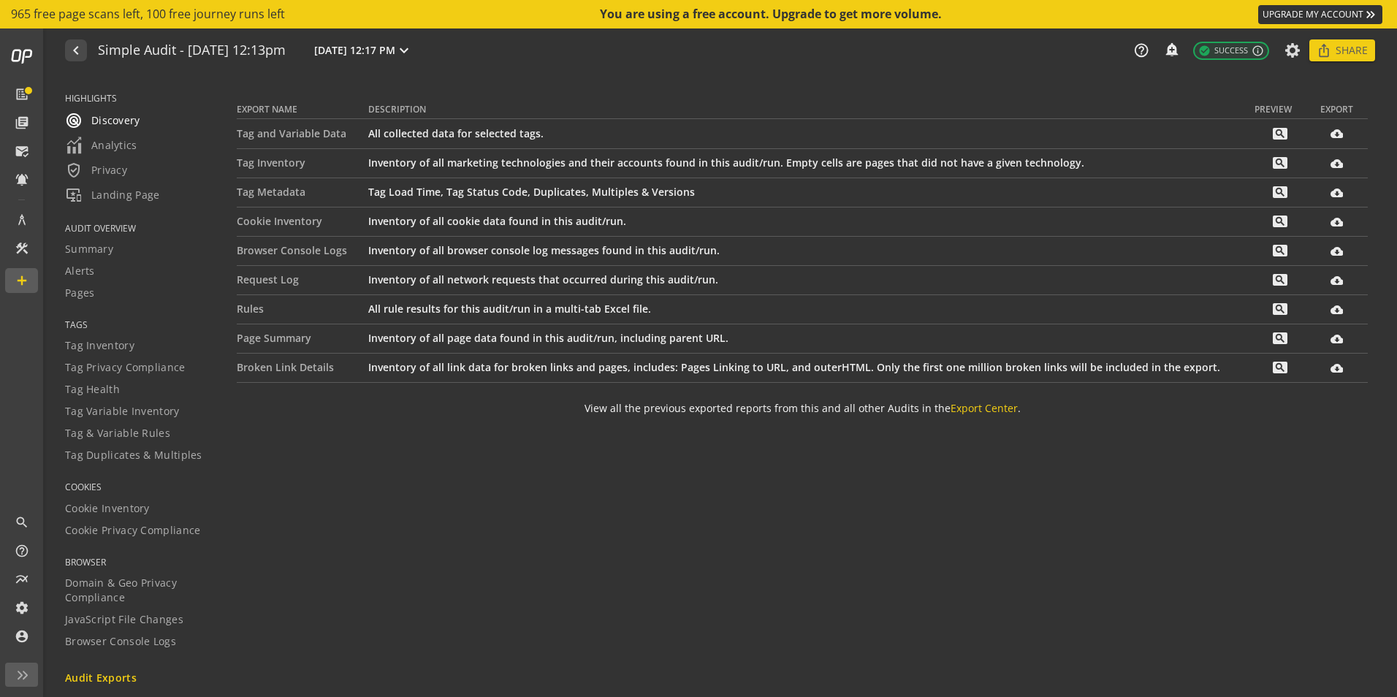
click at [117, 121] on span "radar Discovery" at bounding box center [102, 121] width 75 height 18
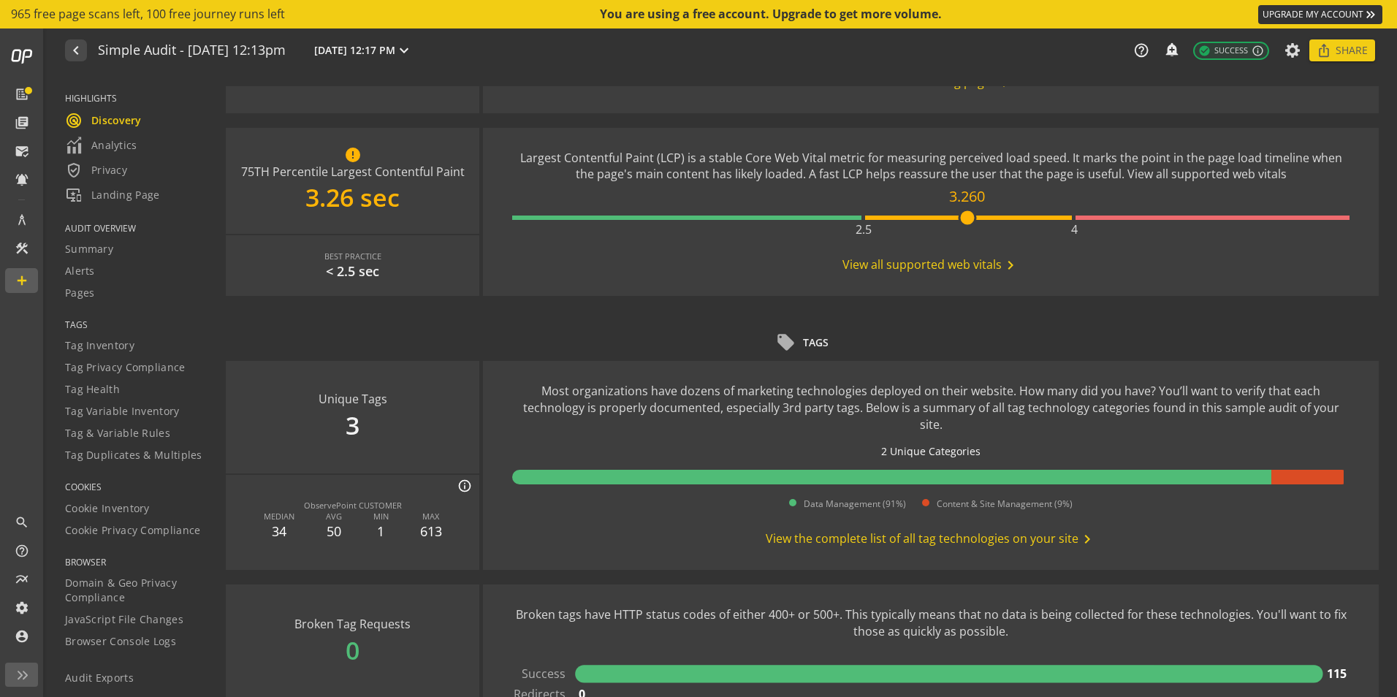
scroll to position [657, 0]
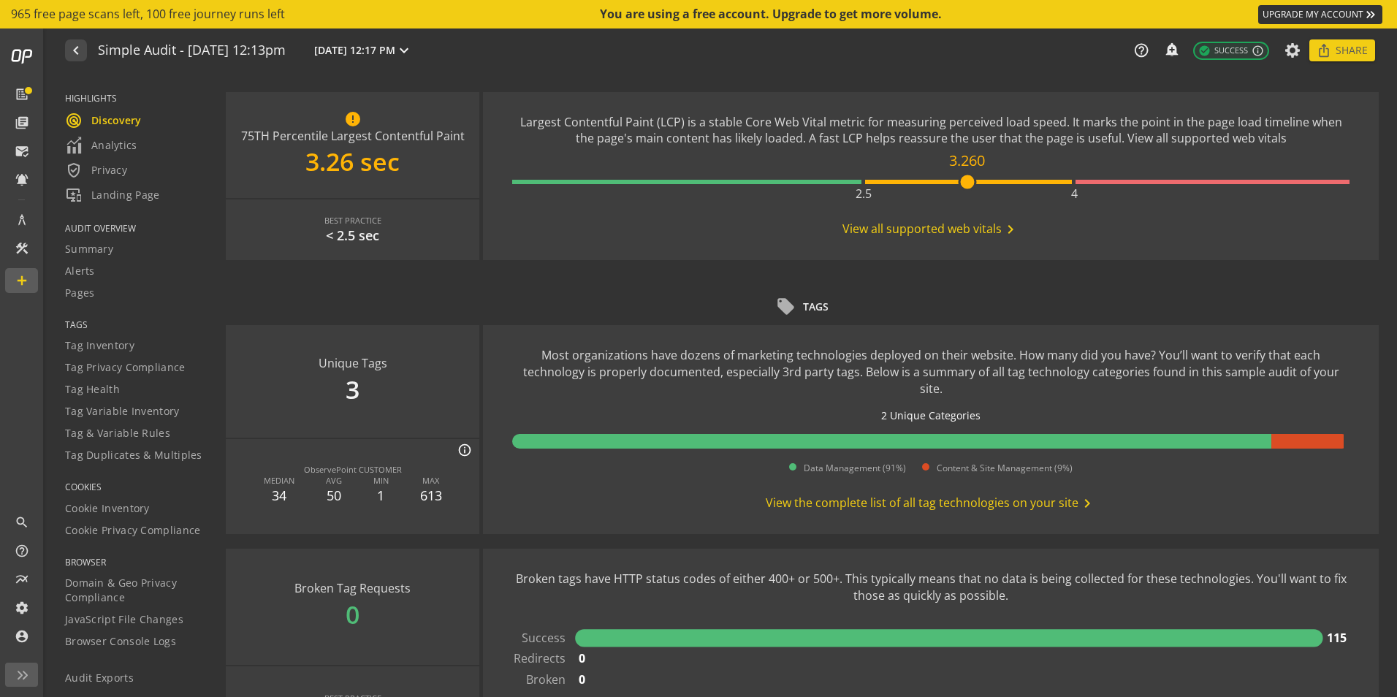
click at [1277, 434] on rect at bounding box center [1307, 441] width 72 height 15
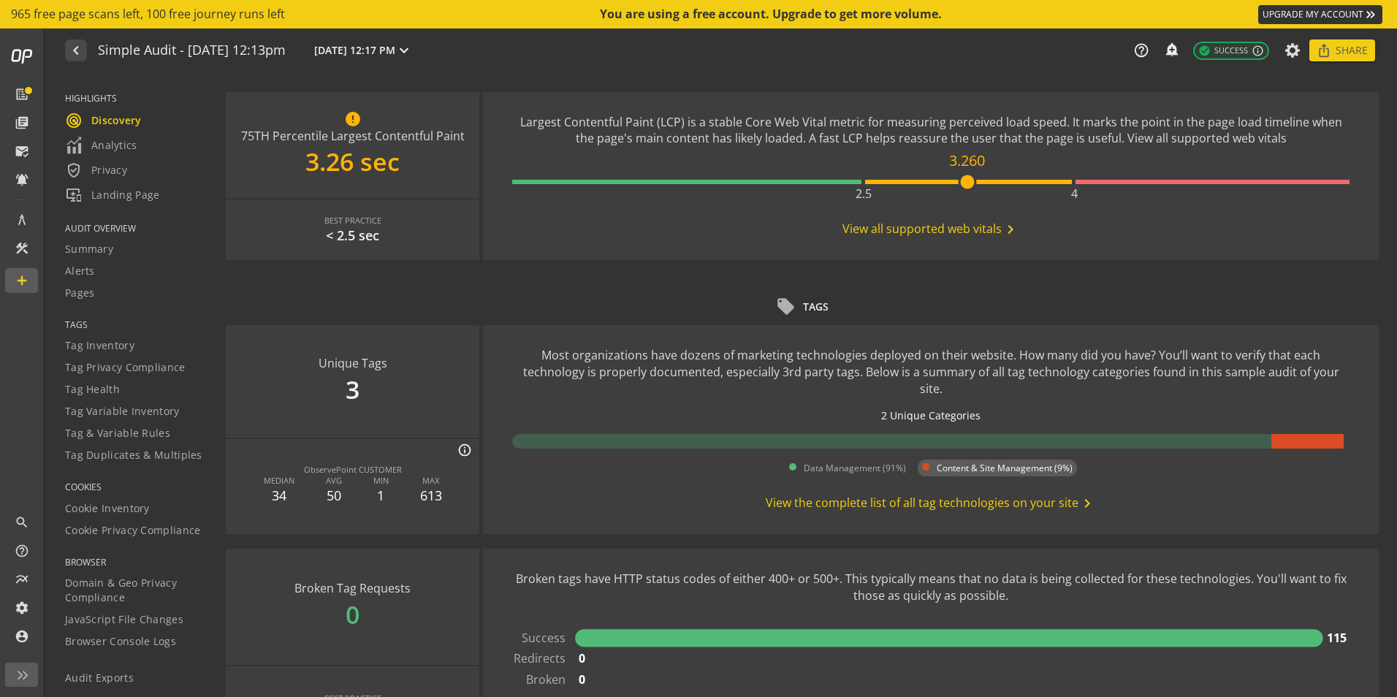
click at [1013, 462] on span "Content & Site Management (9%)" at bounding box center [1004, 468] width 136 height 12
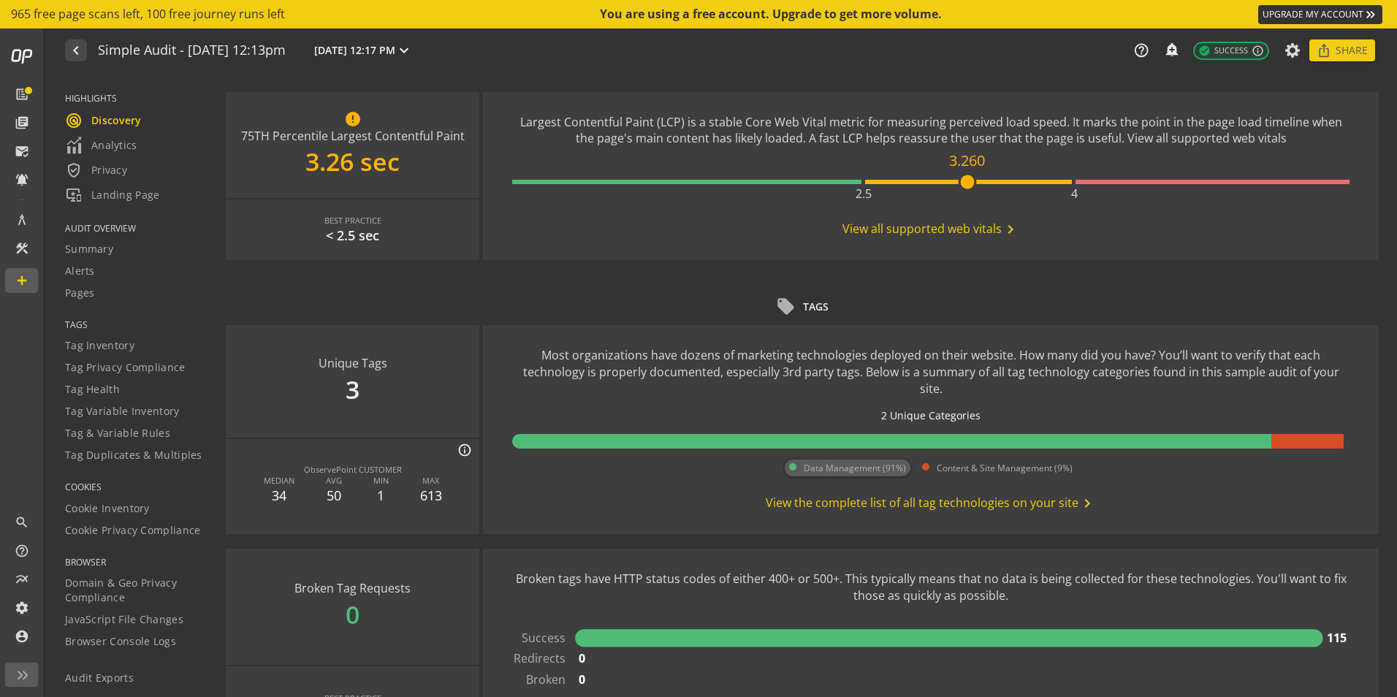
click at [871, 462] on span "Data Management (91%)" at bounding box center [854, 468] width 102 height 12
click at [959, 462] on span "Content & Site Management (9%)" at bounding box center [1004, 468] width 136 height 12
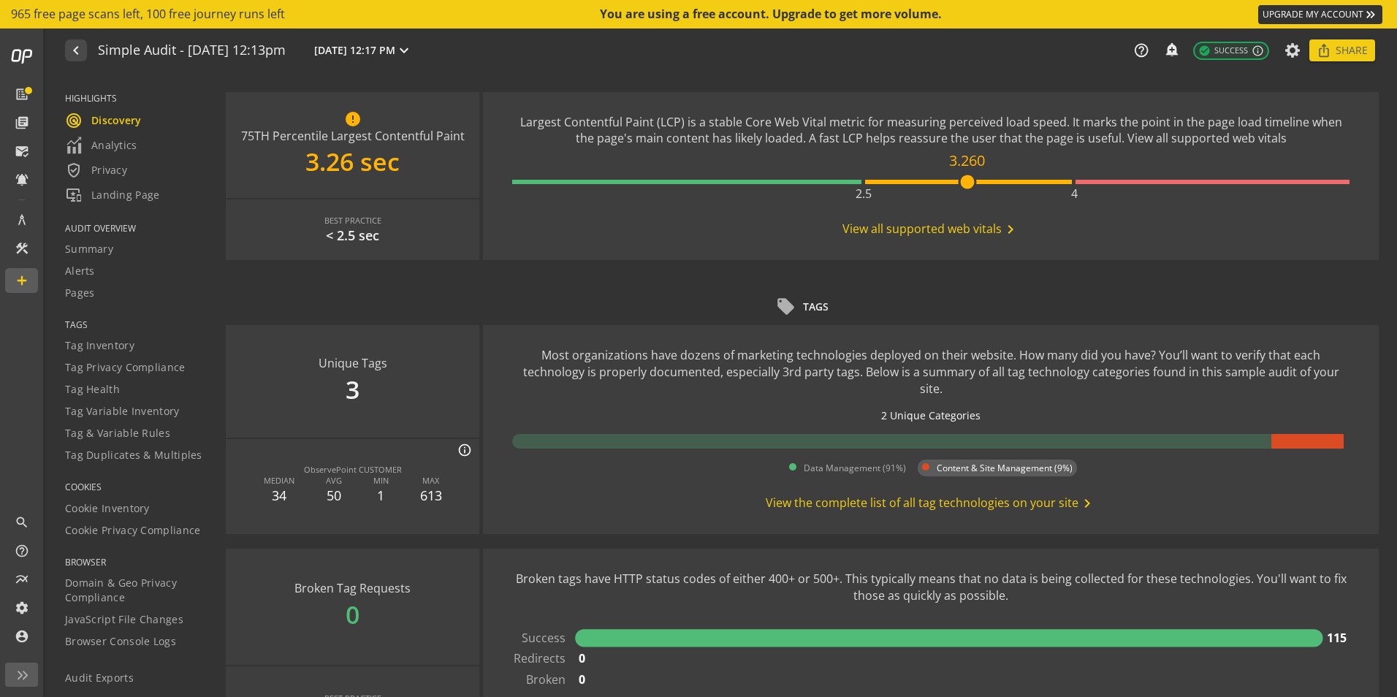
click at [909, 494] on span "View the complete list of all tag technologies on your site chevron_right" at bounding box center [930, 503] width 330 height 18
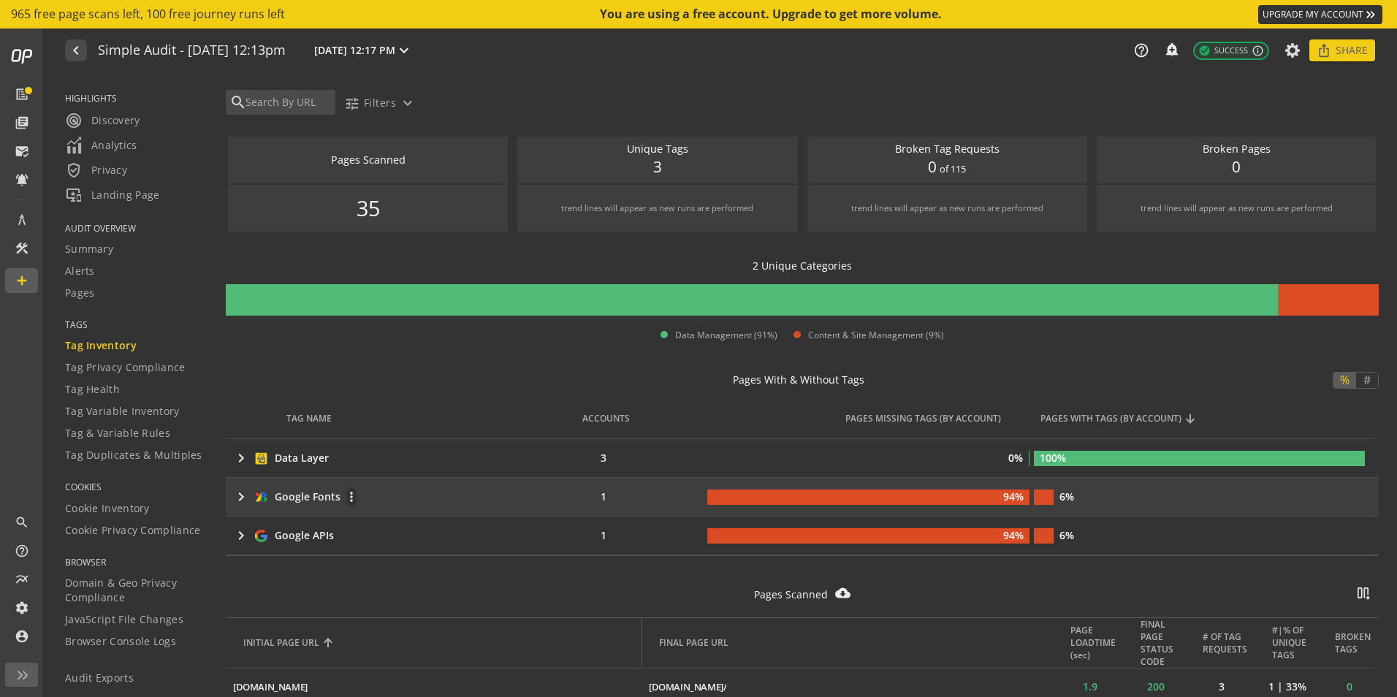
click at [242, 490] on mat-icon "keyboard_arrow_right" at bounding box center [241, 497] width 18 height 18
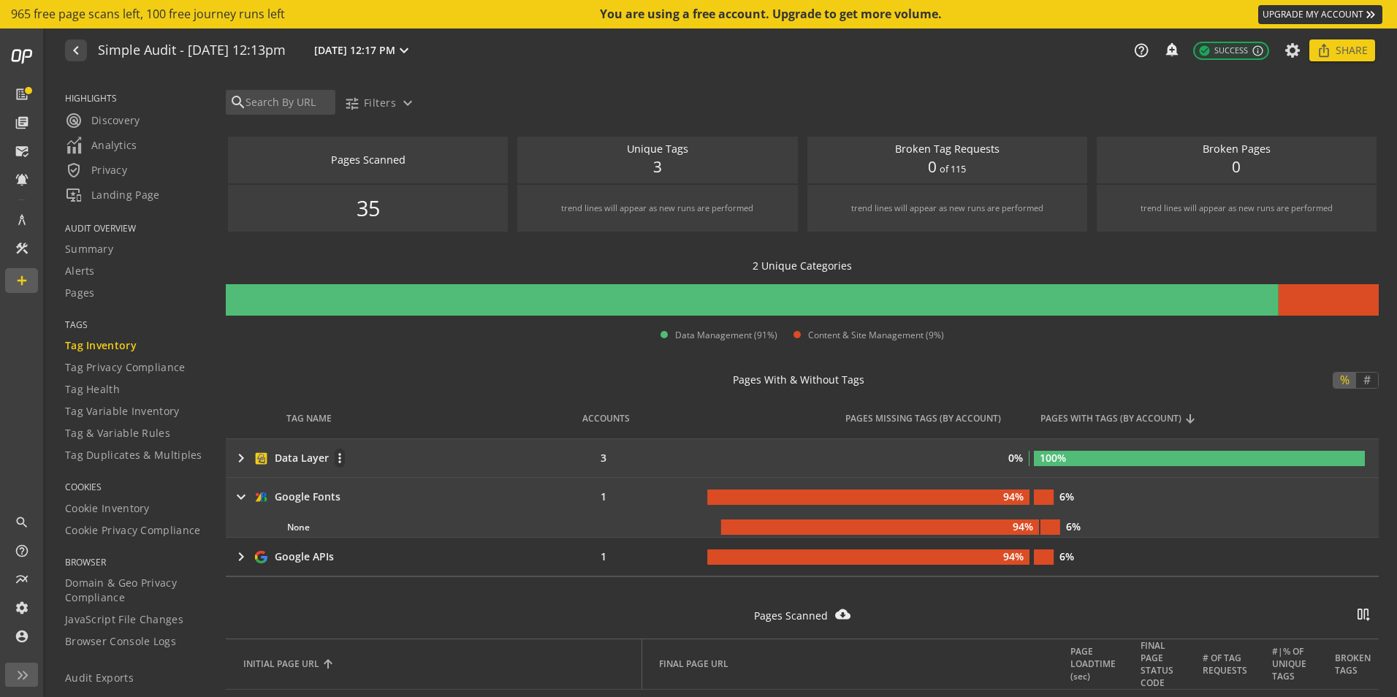
scroll to position [73, 0]
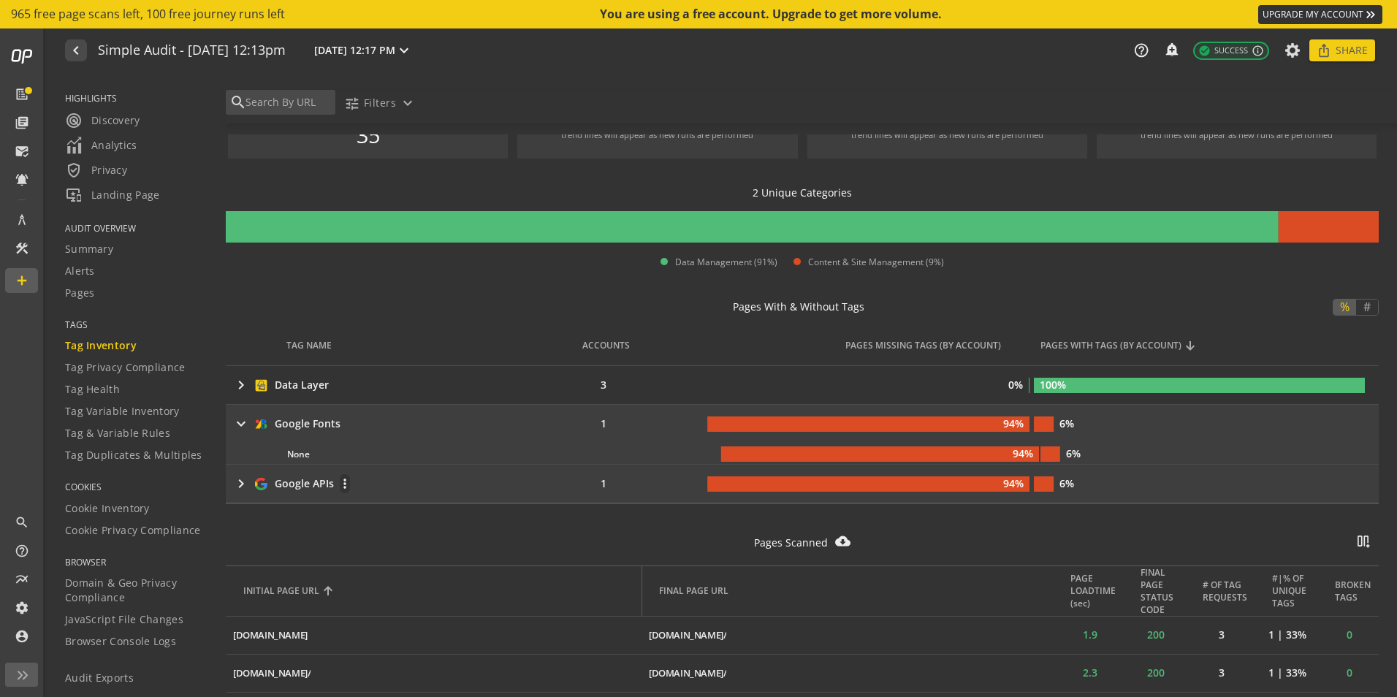
click at [241, 485] on mat-icon "keyboard_arrow_right" at bounding box center [241, 484] width 18 height 18
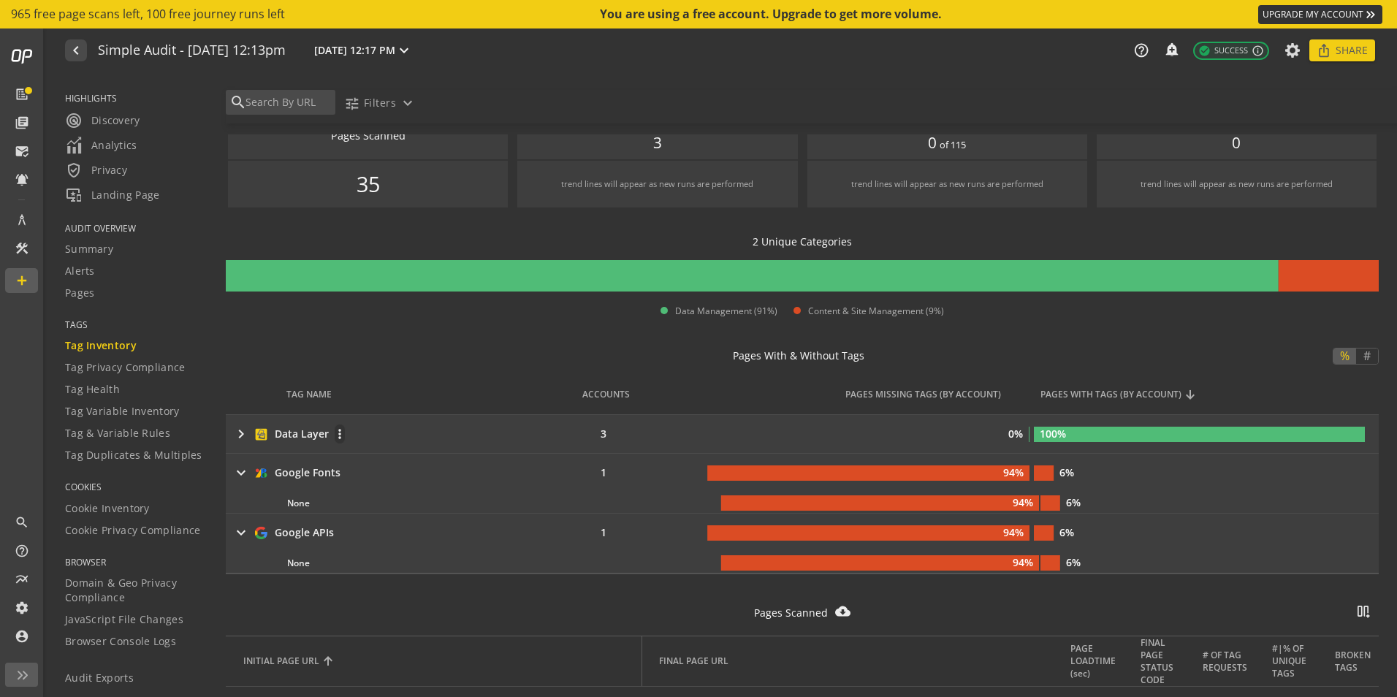
scroll to position [0, 0]
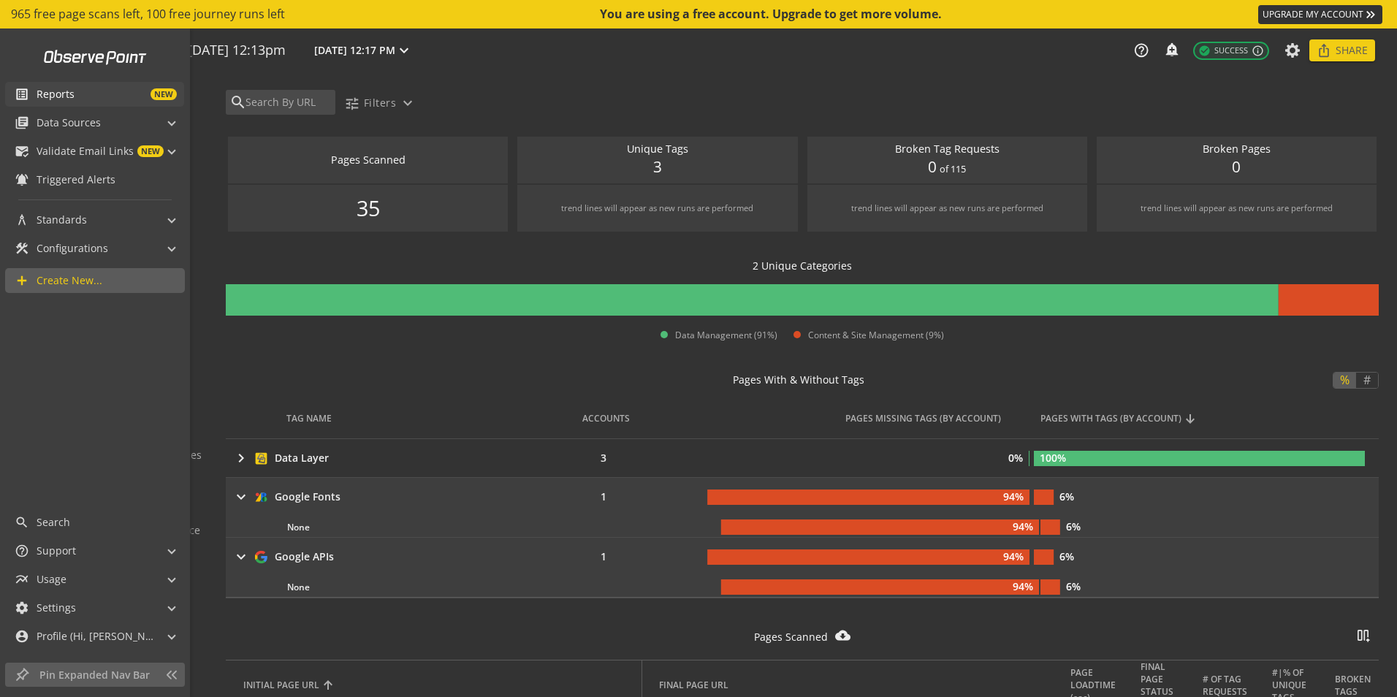
click at [57, 105] on link "list_alt Reports NEW" at bounding box center [94, 94] width 179 height 25
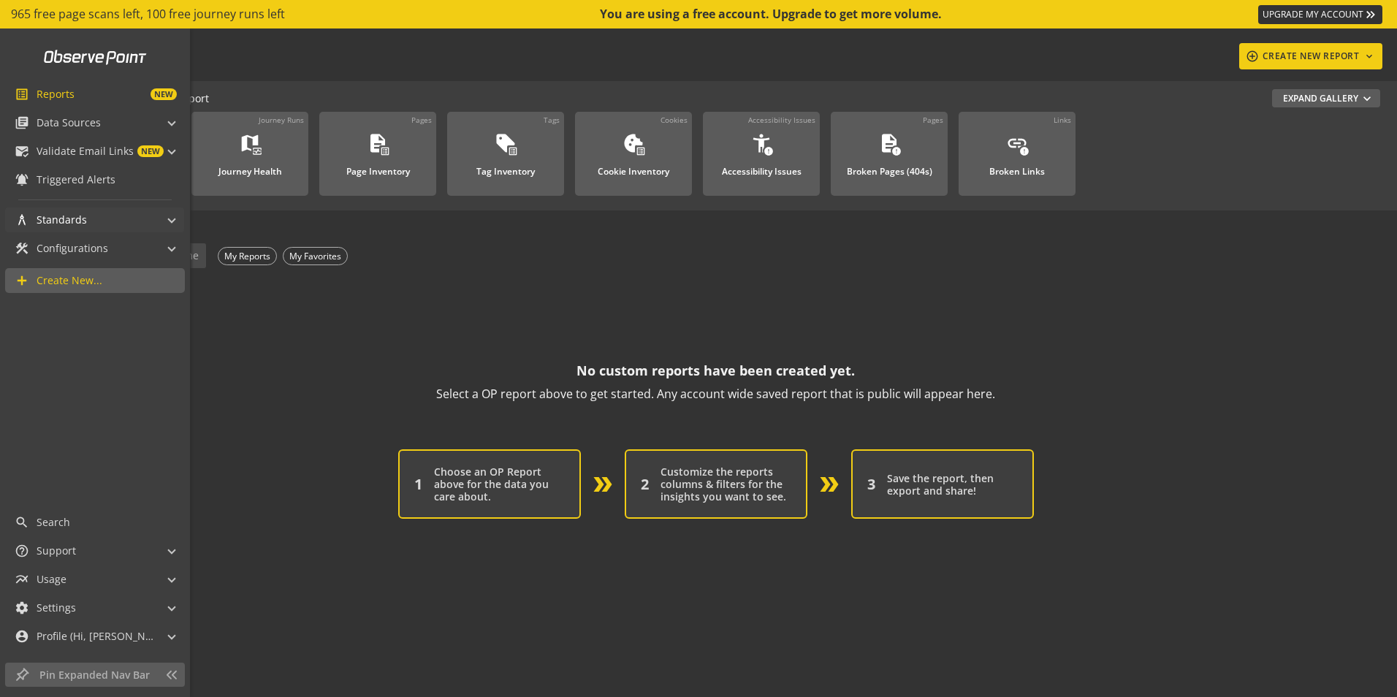
click at [90, 213] on mat-panel-title "architecture Standards" at bounding box center [86, 219] width 142 height 25
click at [95, 251] on span "Configurations" at bounding box center [73, 248] width 72 height 15
click at [96, 250] on span "Configurations" at bounding box center [73, 248] width 72 height 15
click at [98, 229] on mat-panel-title "architecture Standards" at bounding box center [86, 219] width 142 height 25
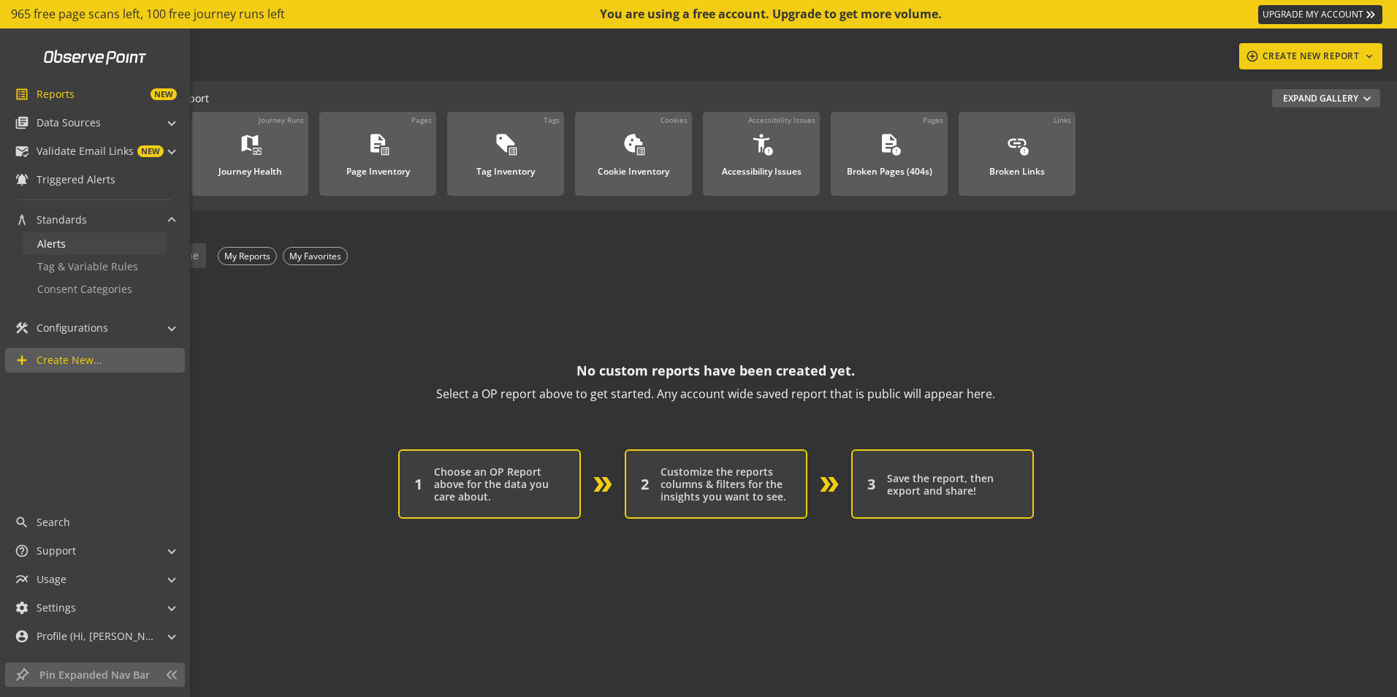
click at [103, 244] on link "Alerts" at bounding box center [95, 243] width 144 height 23
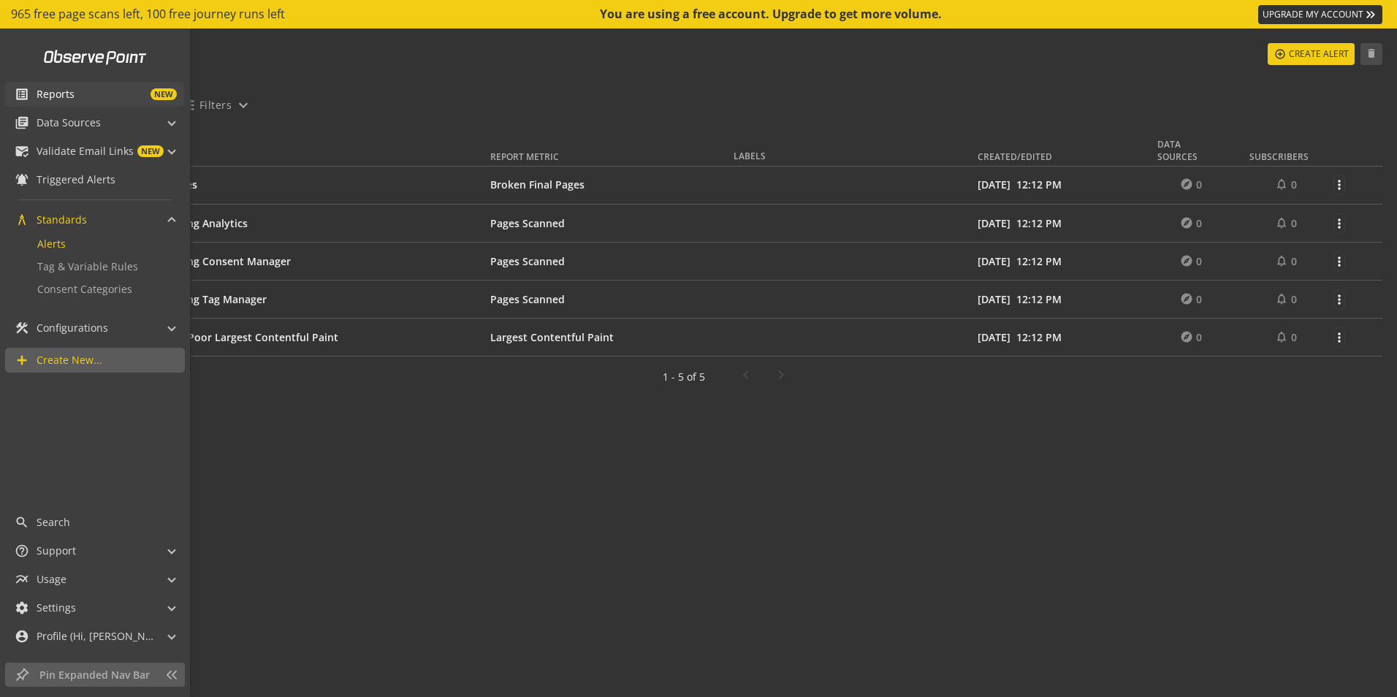
click at [50, 88] on span "Reports" at bounding box center [56, 94] width 38 height 15
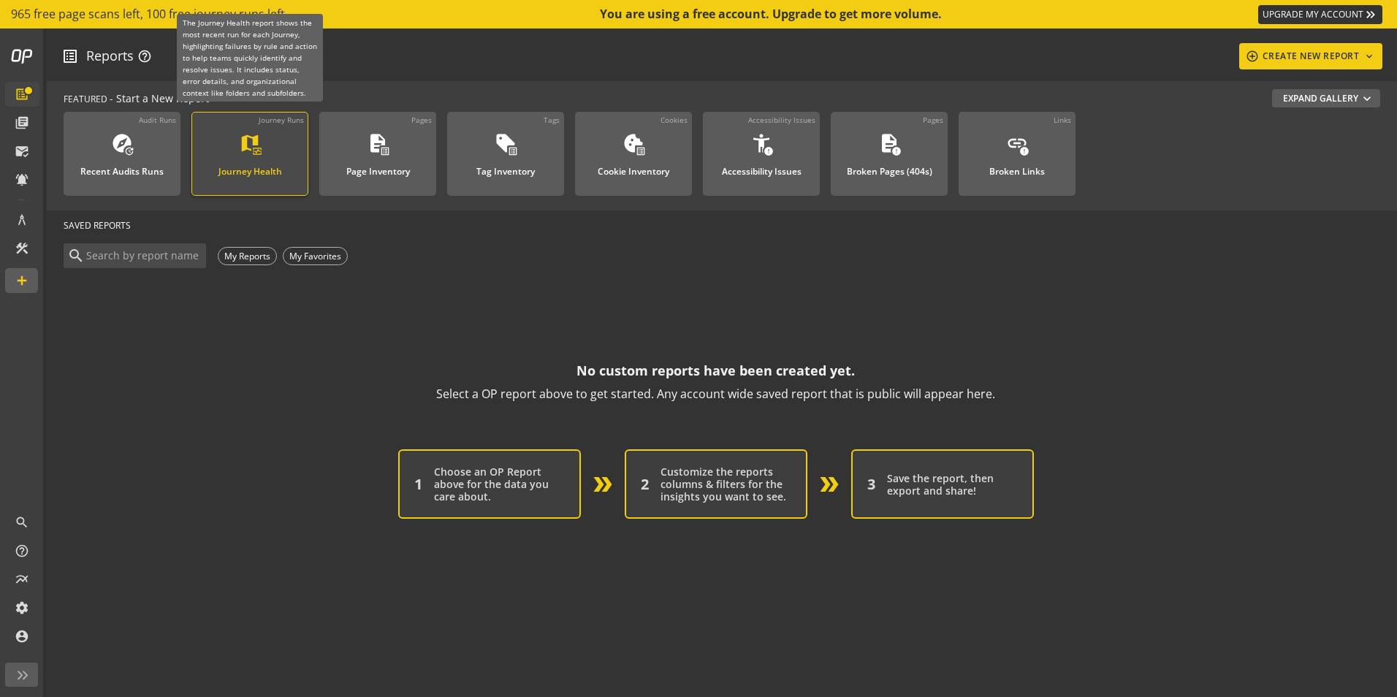
click at [243, 146] on mat-icon "map" at bounding box center [250, 143] width 22 height 22
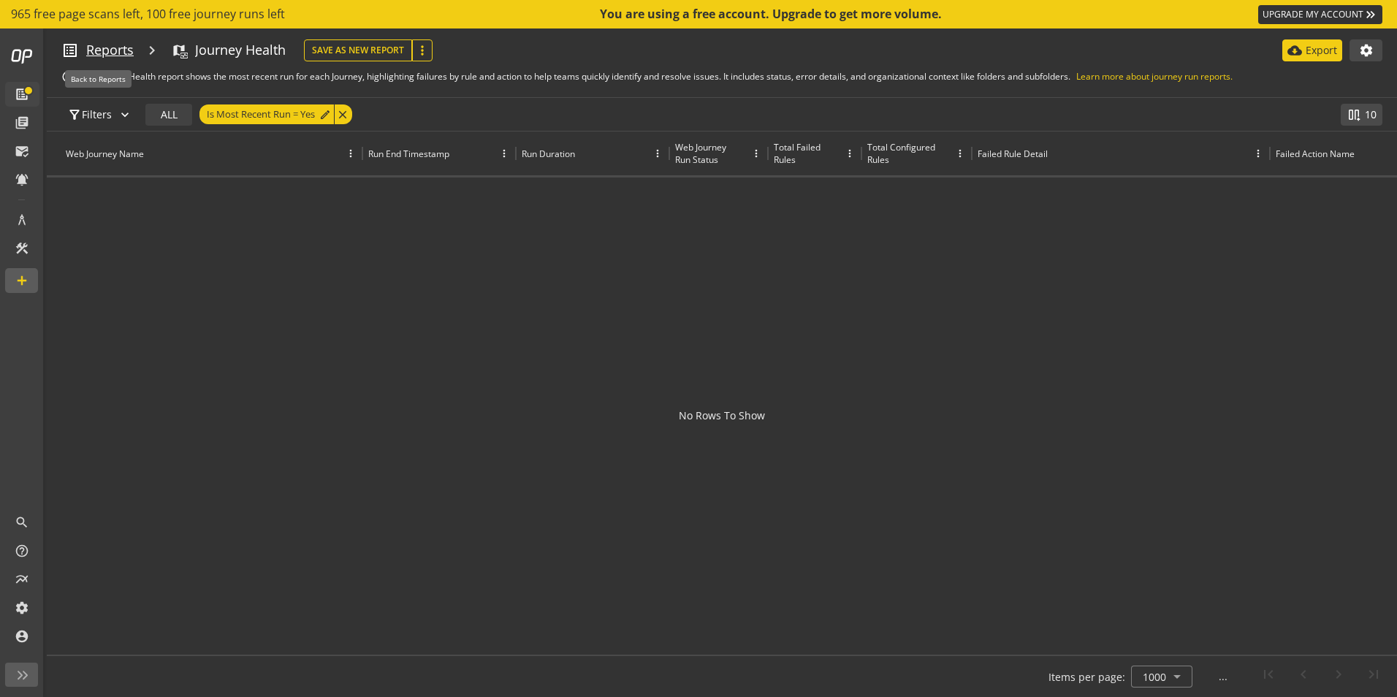
click at [111, 51] on span "Reports" at bounding box center [109, 50] width 47 height 19
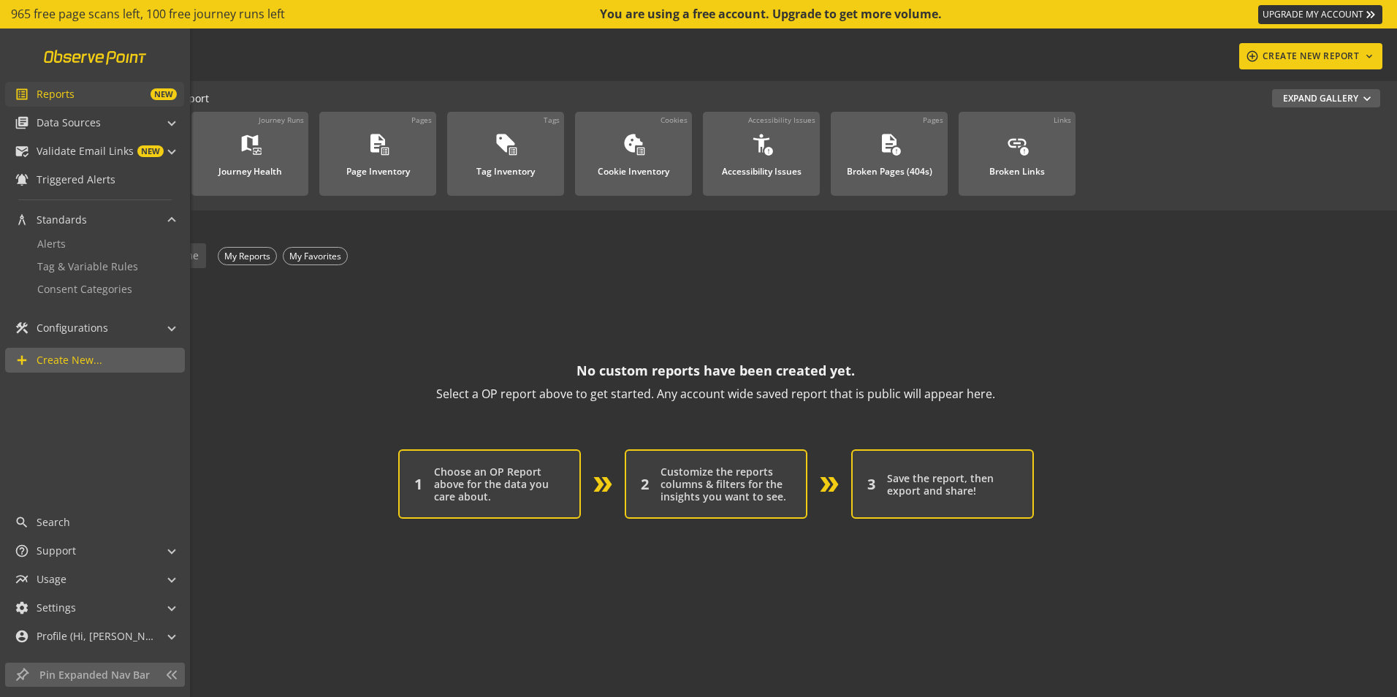
click at [50, 50] on link at bounding box center [95, 57] width 121 height 28
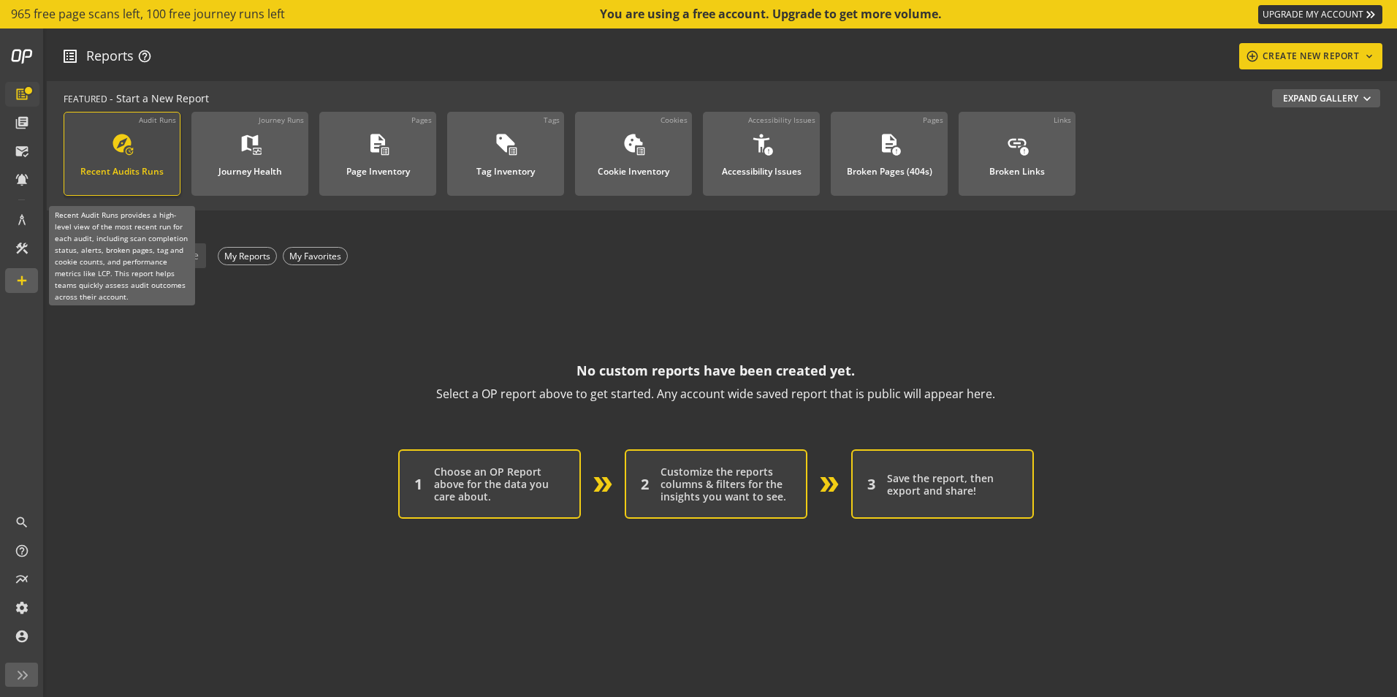
click at [134, 181] on link "Audit Runs explore update Recent Audits Runs" at bounding box center [122, 154] width 117 height 84
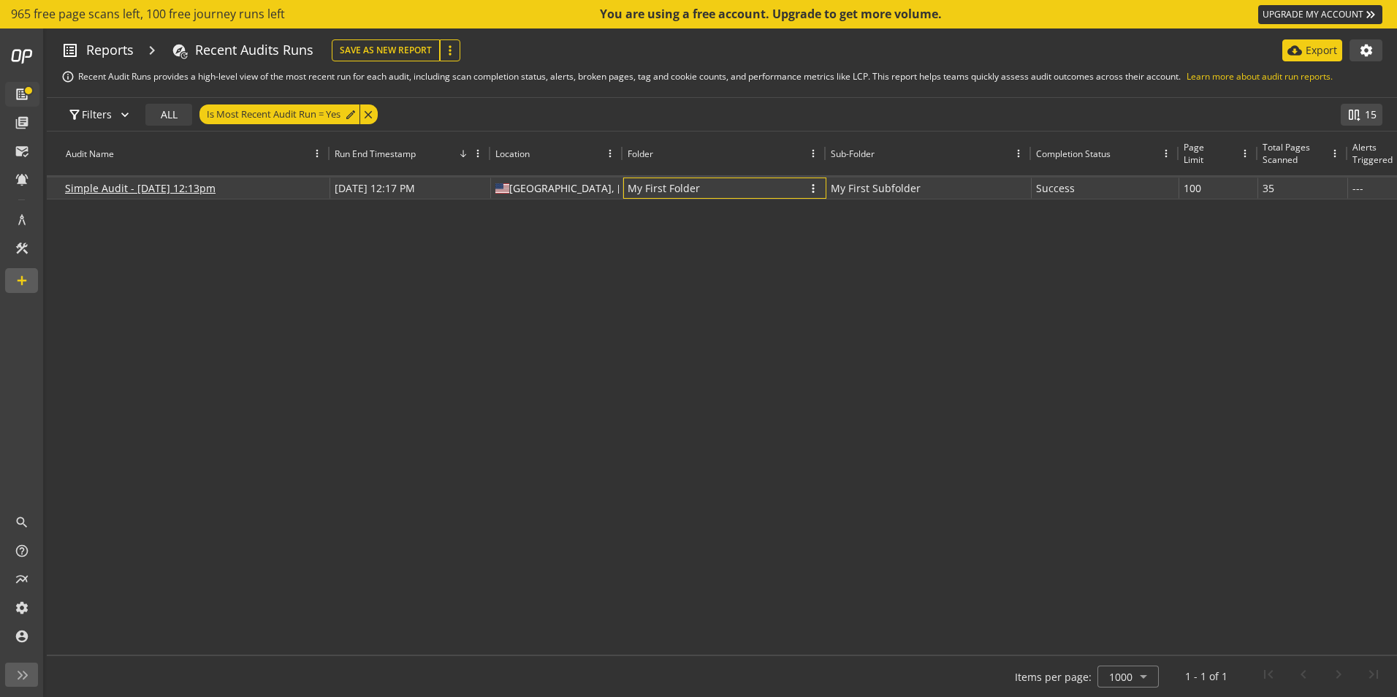
click at [654, 192] on p "My First Folder" at bounding box center [663, 187] width 72 height 21
click at [1299, 50] on mat-icon "cloud_download" at bounding box center [1294, 50] width 15 height 15
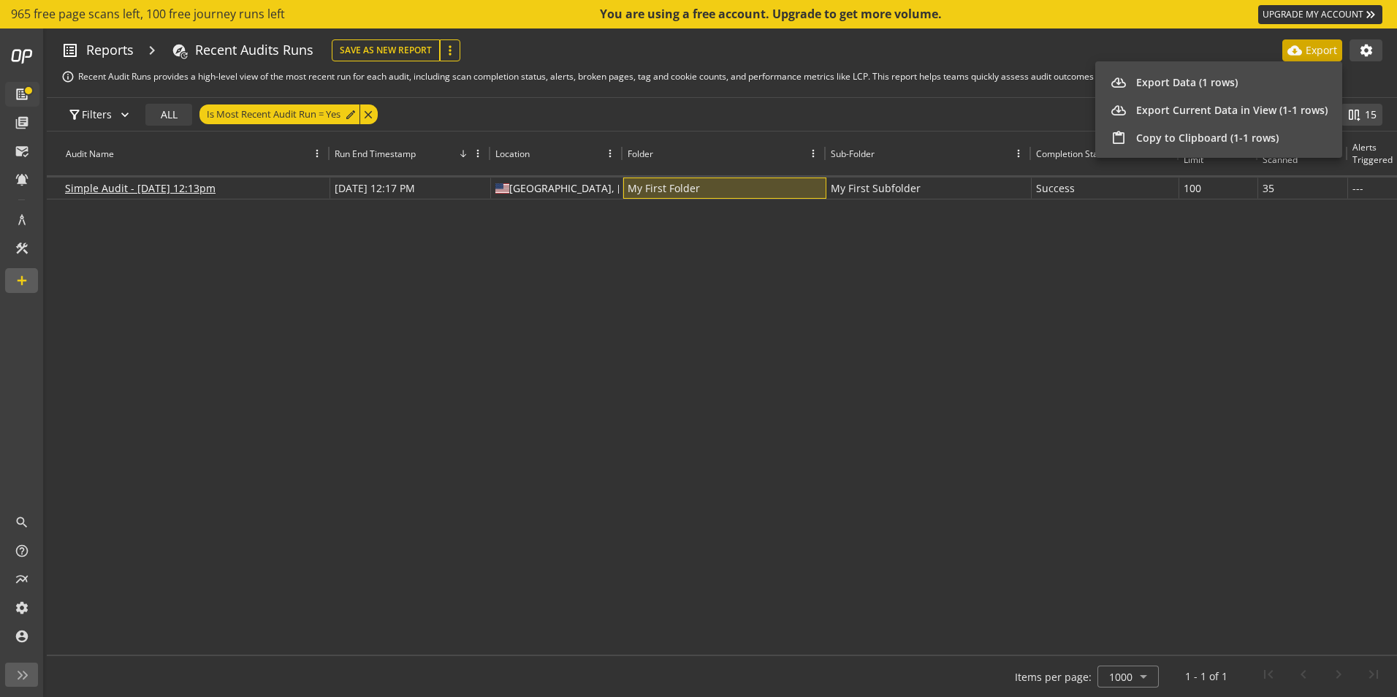
click at [207, 187] on div at bounding box center [698, 348] width 1397 height 697
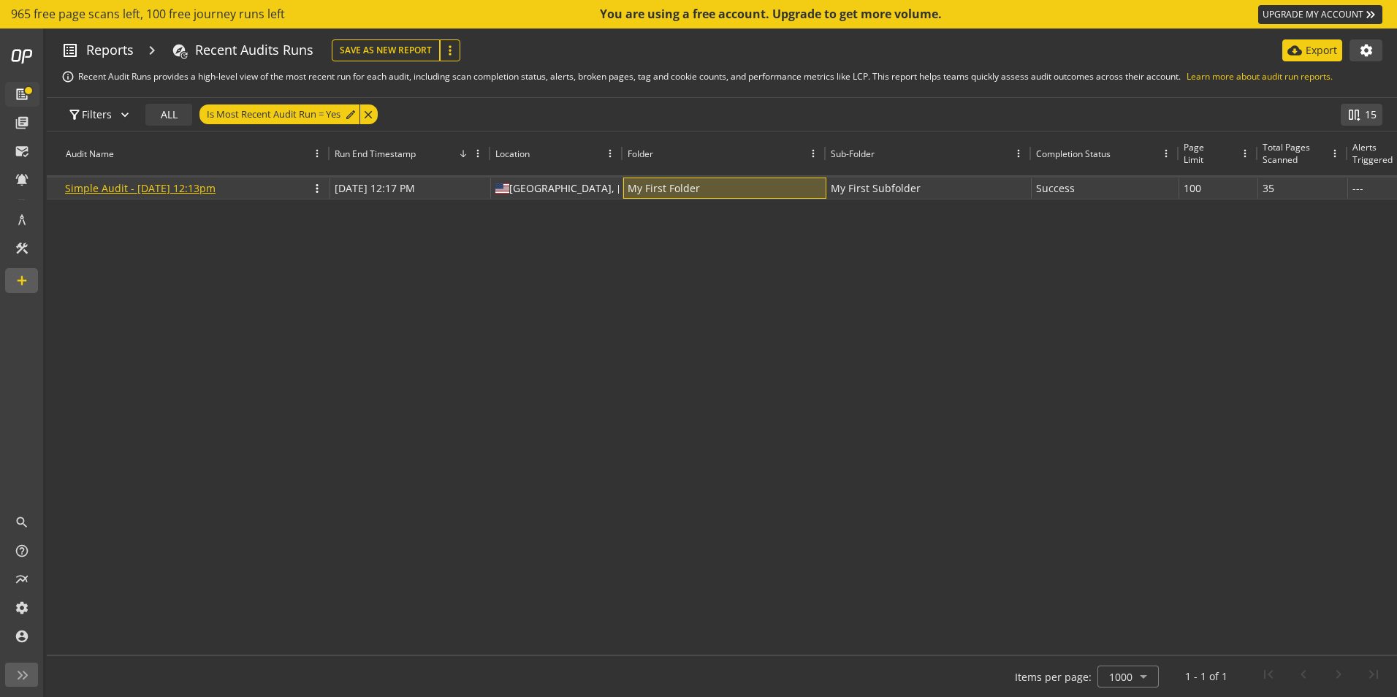
click at [213, 190] on link "Simple Audit - [DATE] 12:13pm" at bounding box center [140, 188] width 150 height 14
